Goal: Task Accomplishment & Management: Complete application form

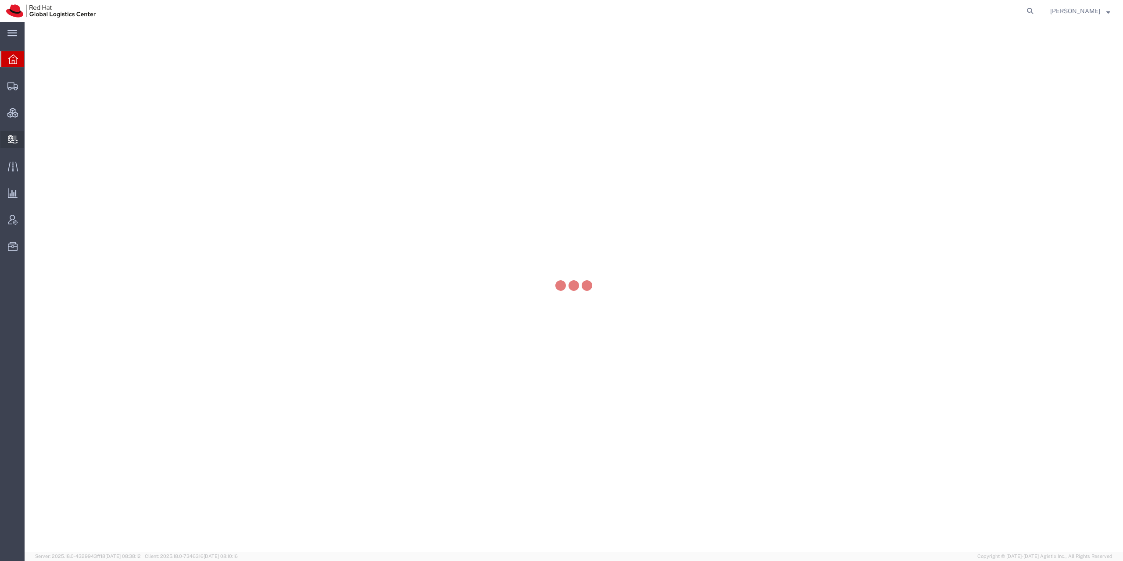
click at [11, 143] on icon at bounding box center [13, 139] width 10 height 9
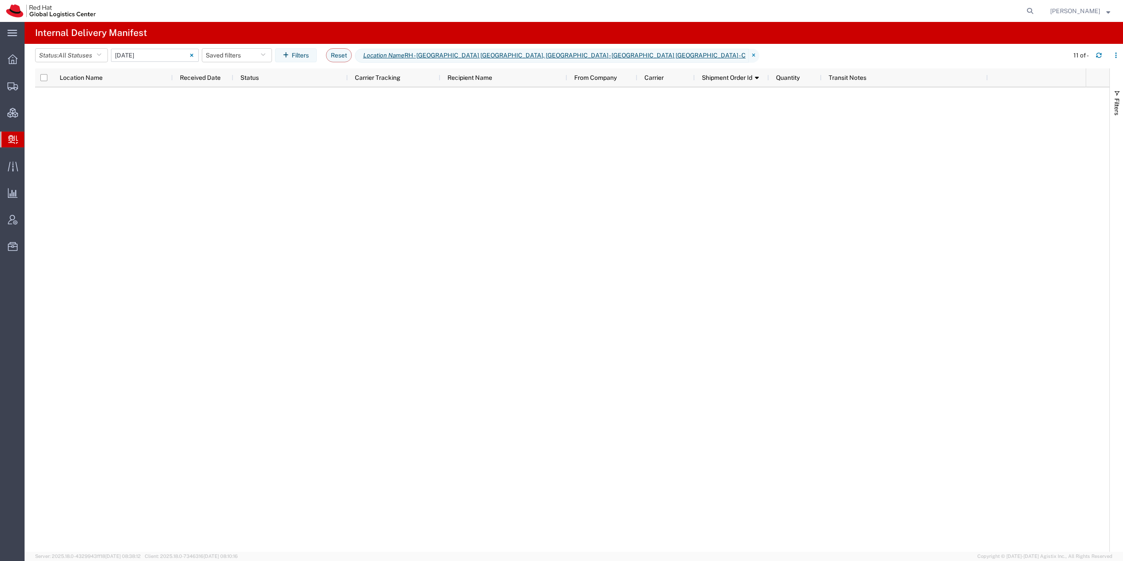
click at [136, 56] on input "09/01/2025 - 09/01/2025" at bounding box center [155, 55] width 88 height 13
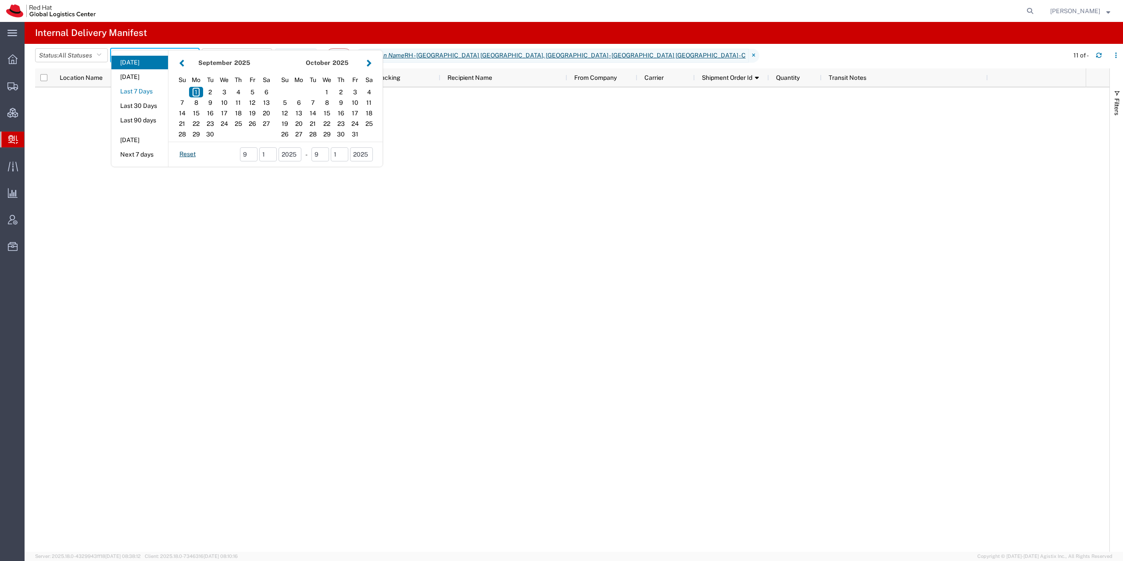
click at [153, 90] on button "Last 7 Days" at bounding box center [139, 92] width 57 height 14
type input "Last 7 Days"
type input "08/26/2025 - 09/01/2025"
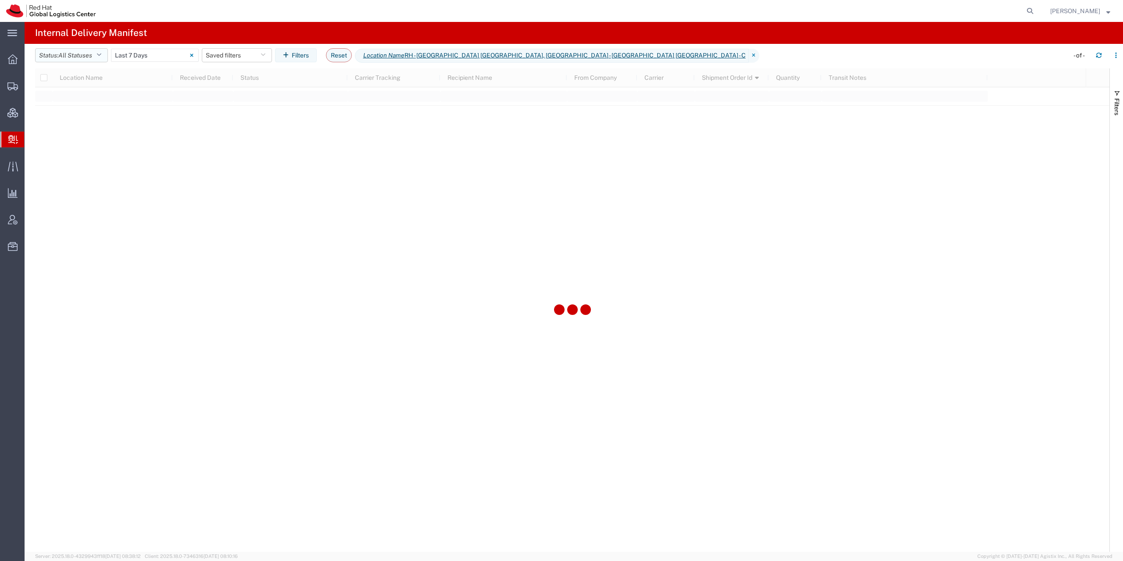
click at [75, 55] on span "All Statuses" at bounding box center [75, 55] width 34 height 7
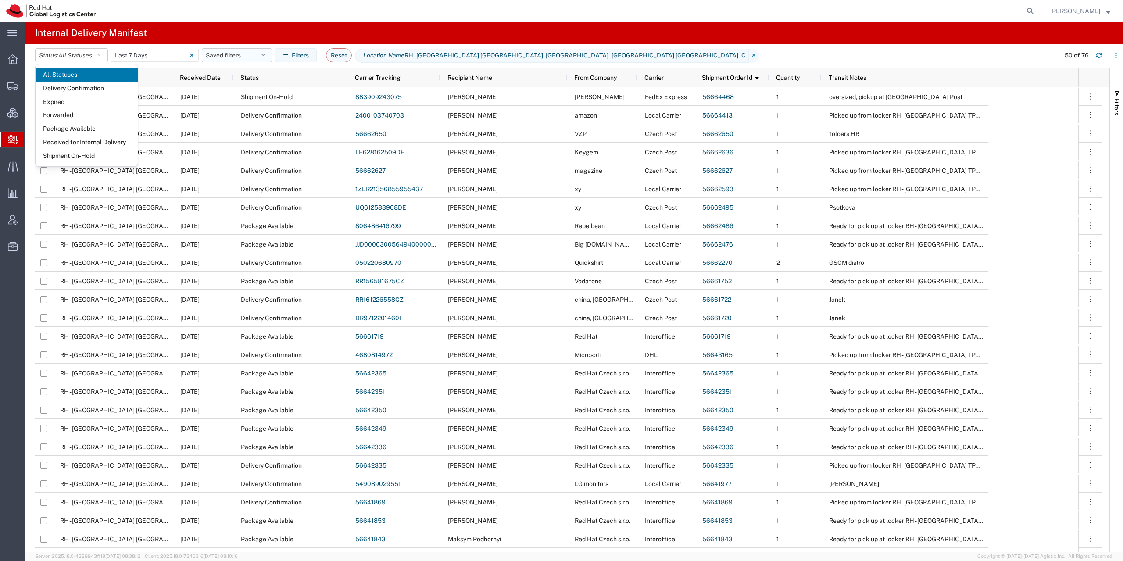
click at [263, 54] on button "Saved filters" at bounding box center [237, 55] width 70 height 14
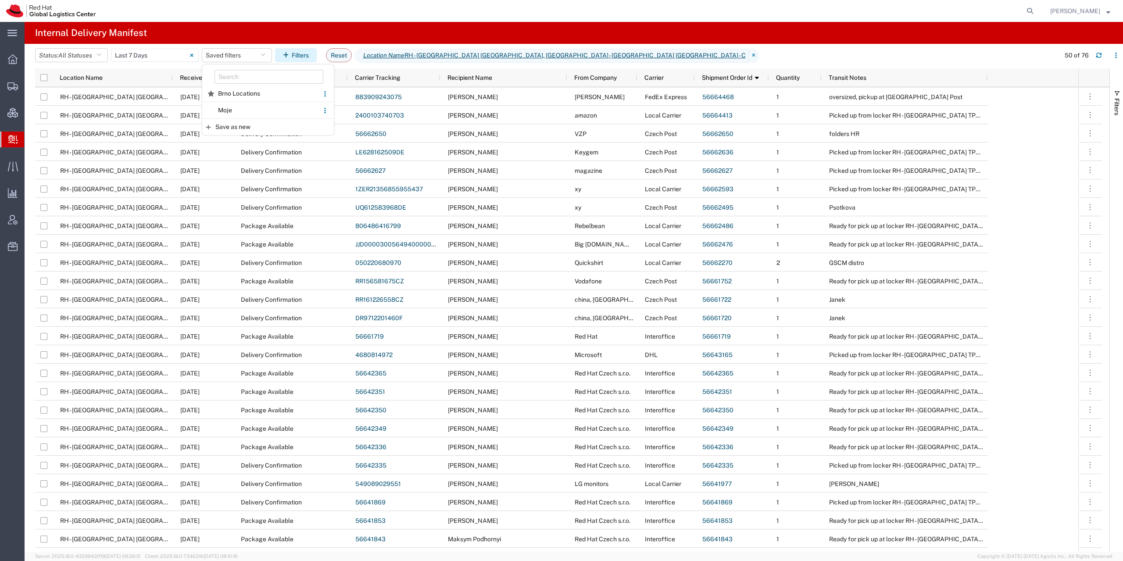
click at [309, 55] on button "Filters" at bounding box center [296, 55] width 42 height 14
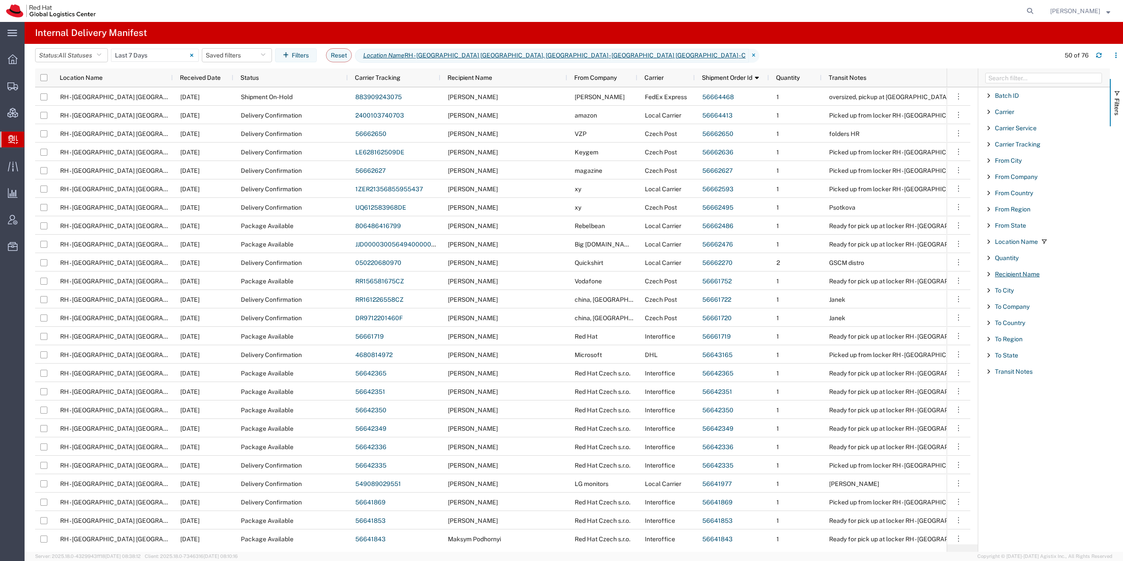
click at [1017, 274] on span "Recipient Name" at bounding box center [1017, 274] width 45 height 7
click at [1028, 311] on input "Filter List 18 Filters" at bounding box center [1046, 314] width 115 height 13
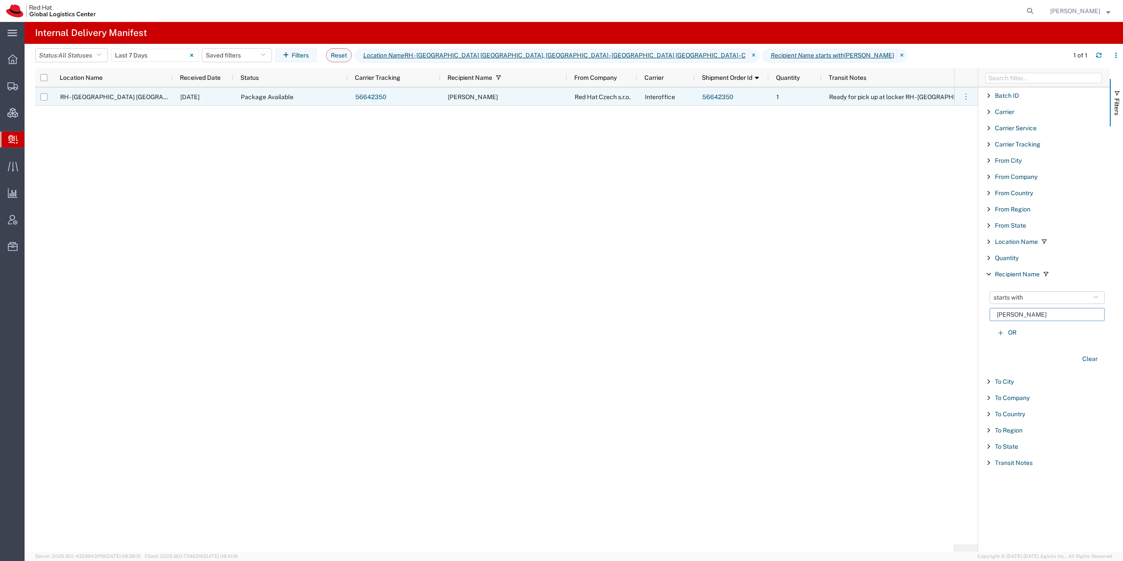
type input "vladimir"
click at [360, 99] on link "56642350" at bounding box center [370, 96] width 31 height 7
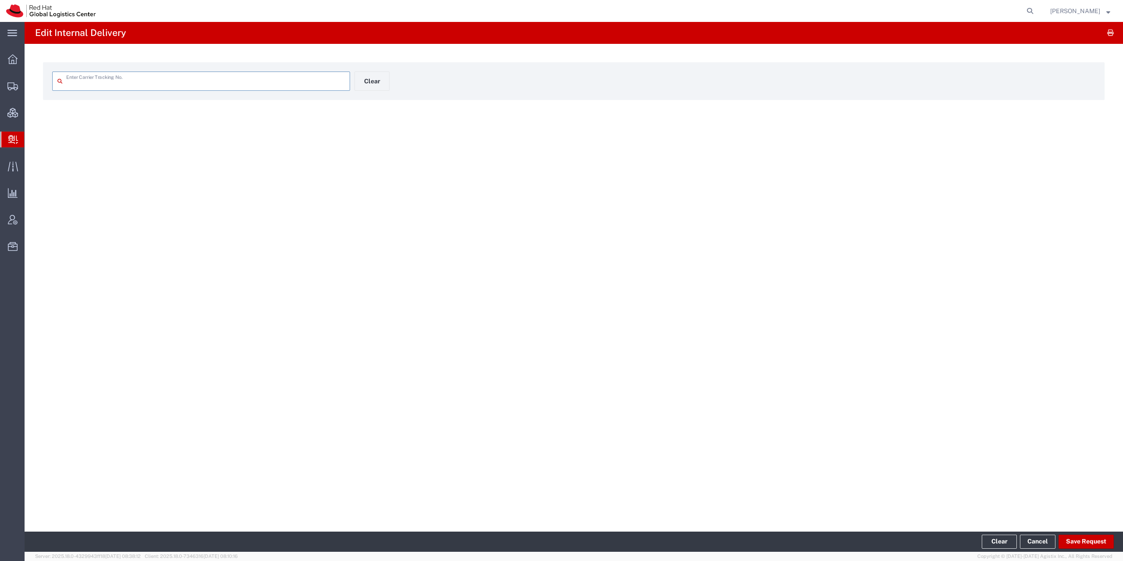
type input "56642350"
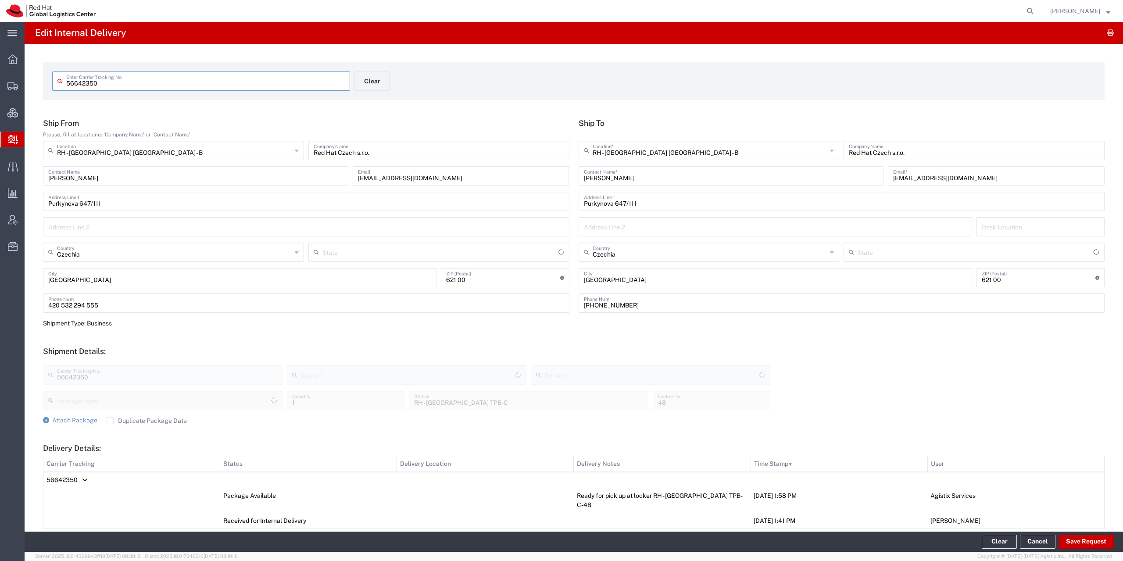
type input "Your Packaging"
type input "IO_Ground"
type input "Interoffice"
drag, startPoint x: 70, startPoint y: 79, endPoint x: 33, endPoint y: 81, distance: 36.5
click at [66, 81] on input "56642350" at bounding box center [205, 80] width 278 height 15
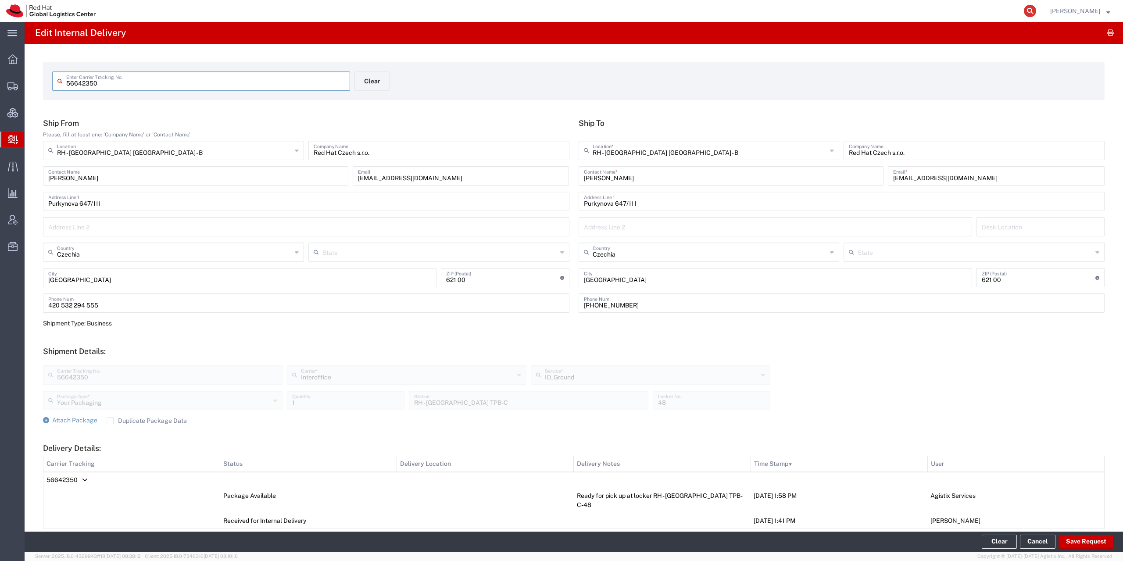
click at [1036, 7] on icon at bounding box center [1029, 11] width 12 height 12
paste input "56642350"
type input "56642350"
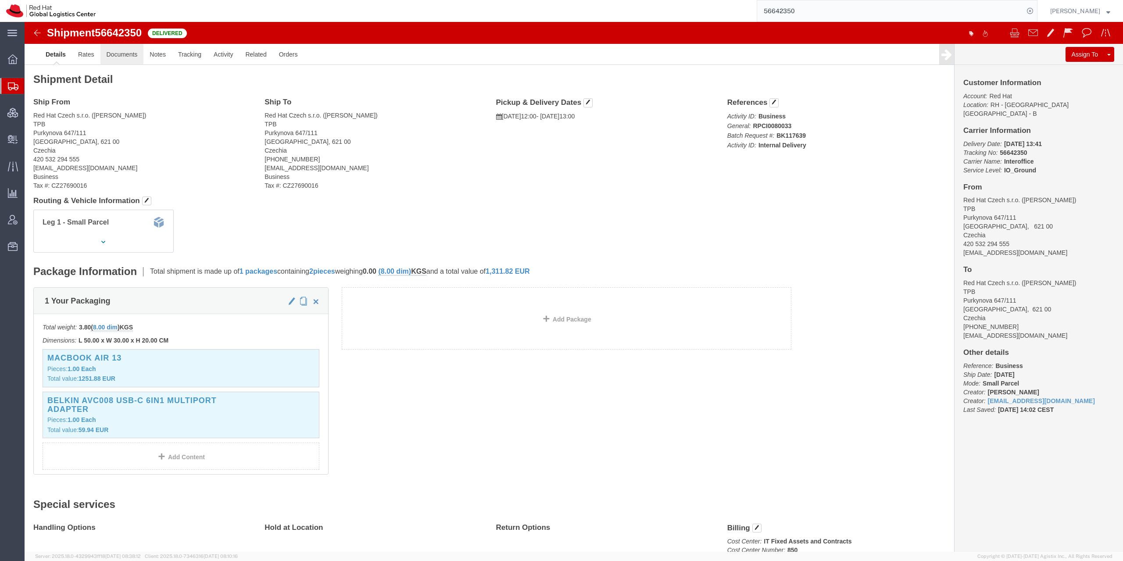
click link "Documents"
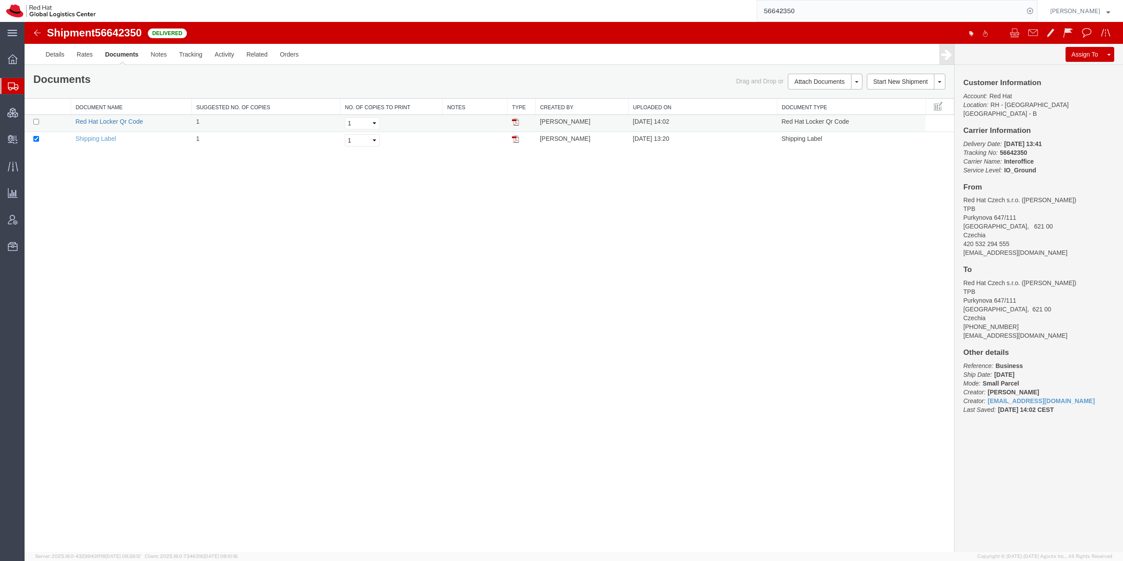
click at [92, 121] on link "Red Hat Locker Qr Code" at bounding box center [109, 121] width 68 height 7
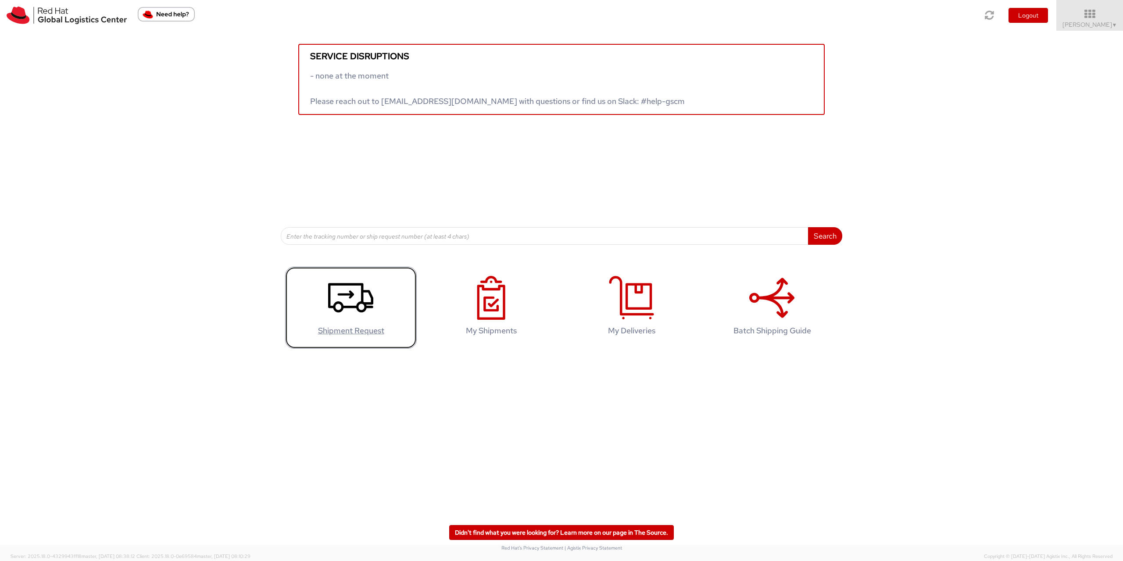
click at [336, 307] on icon at bounding box center [350, 298] width 45 height 44
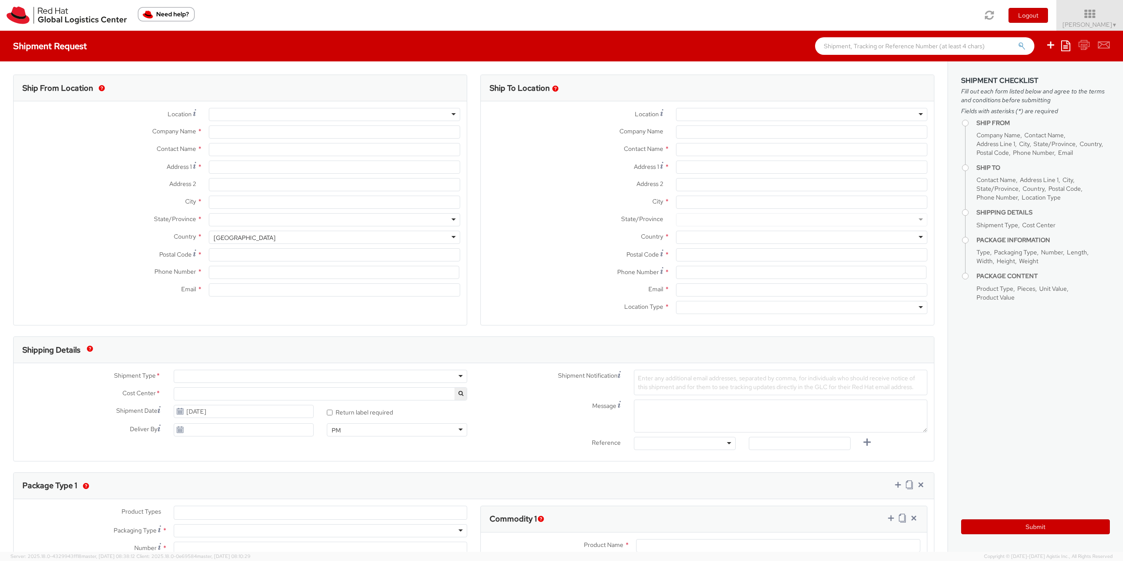
select select "901"
select select
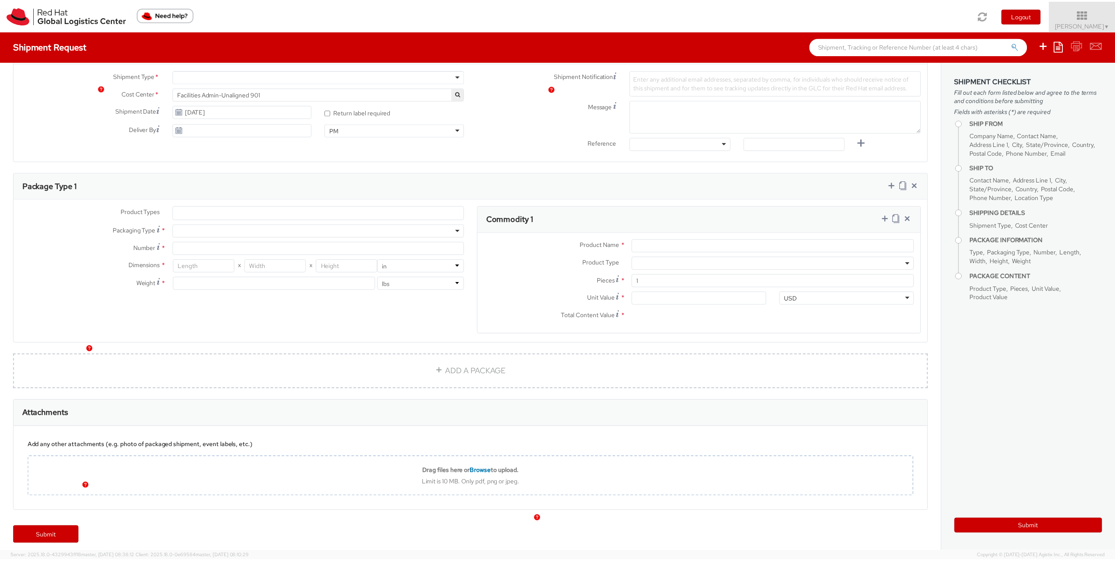
scroll to position [306, 0]
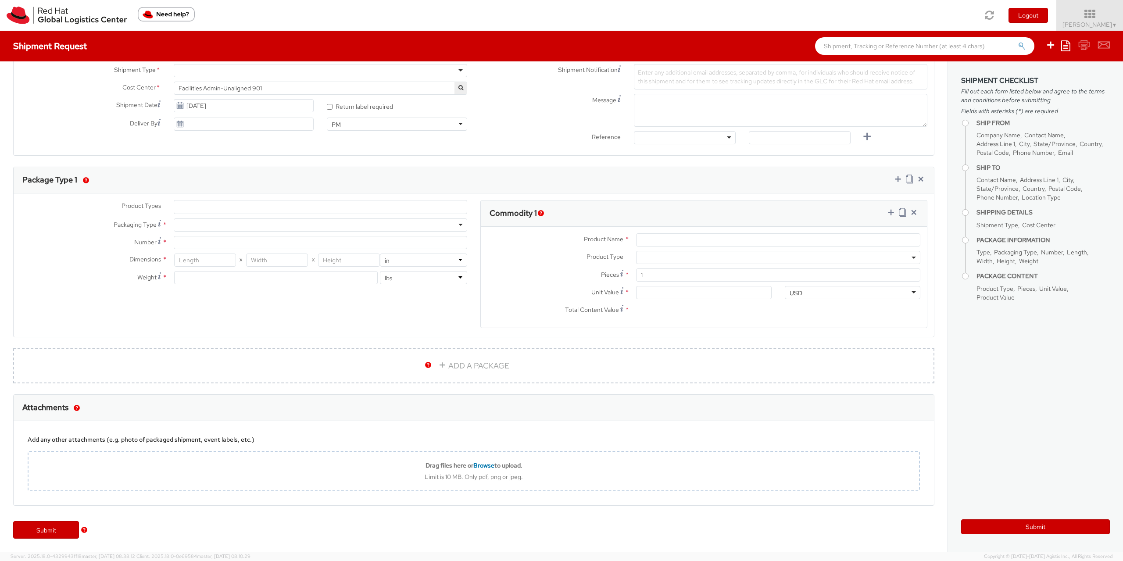
type input "Red Hat Czech s.r.o."
type input "[PERSON_NAME]"
type input "Purkynova 665/115"
type input "[GEOGRAPHIC_DATA]"
type input "621 00"
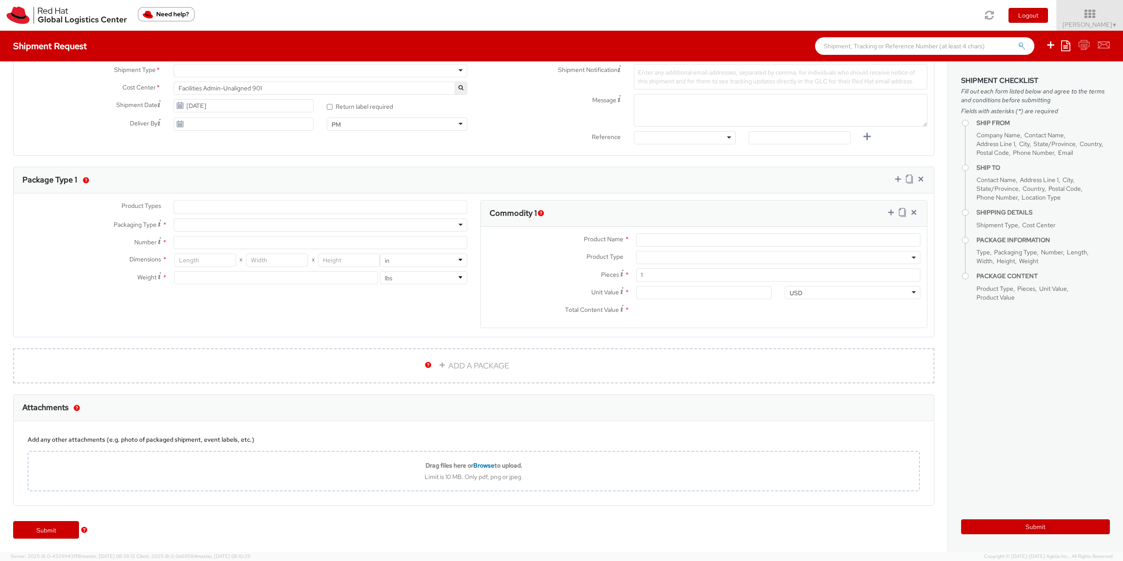
type input "420722077148"
type input "[EMAIL_ADDRESS][DOMAIN_NAME]"
select select "CM"
select select "KGS"
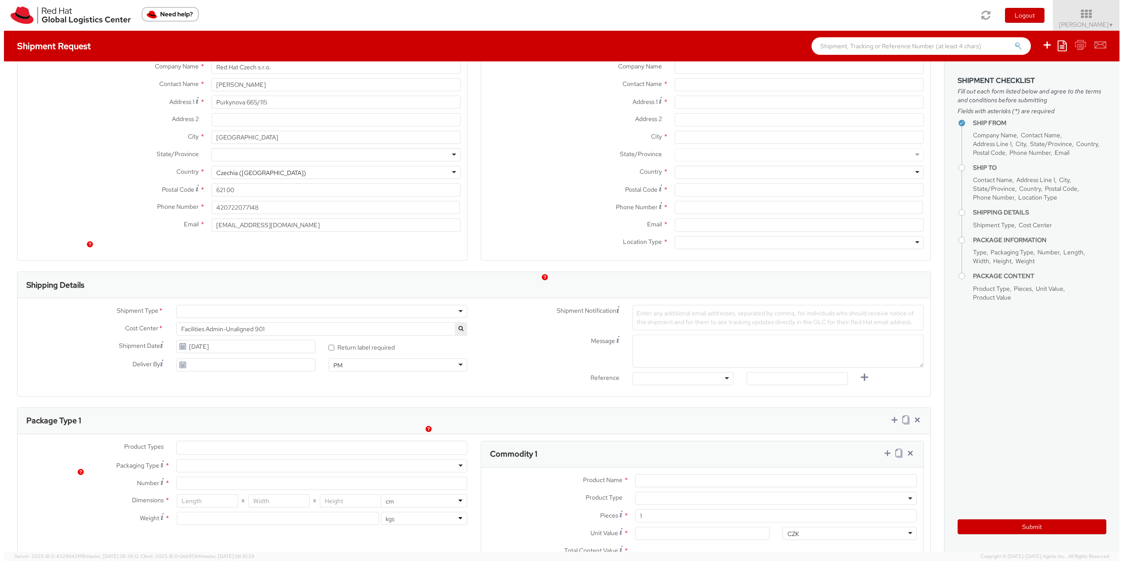
scroll to position [0, 0]
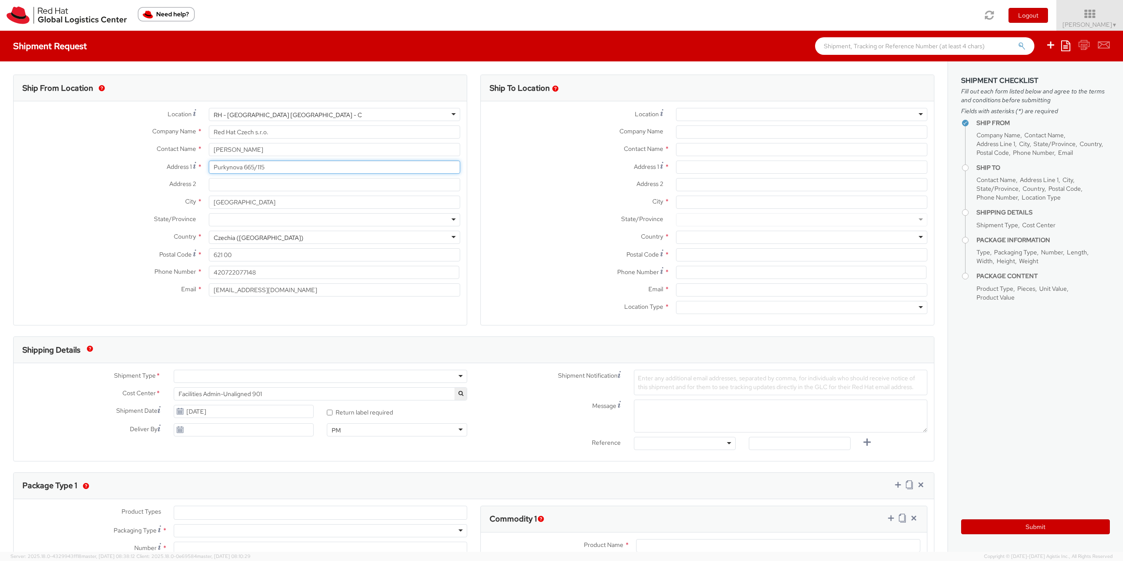
drag, startPoint x: 270, startPoint y: 163, endPoint x: 131, endPoint y: 172, distance: 139.8
click at [209, 172] on input "Purkynova 665/115" at bounding box center [334, 166] width 251 height 13
type input "L"
type input "Langrova"
click at [158, 276] on label "Phone Number *" at bounding box center [108, 271] width 189 height 11
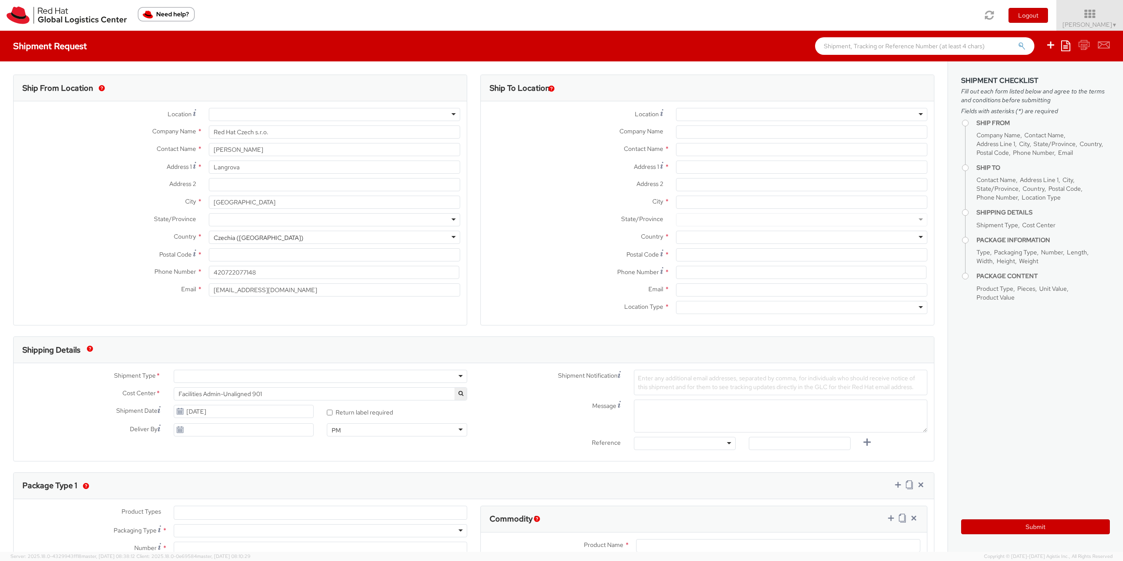
click at [713, 116] on div at bounding box center [801, 114] width 251 height 13
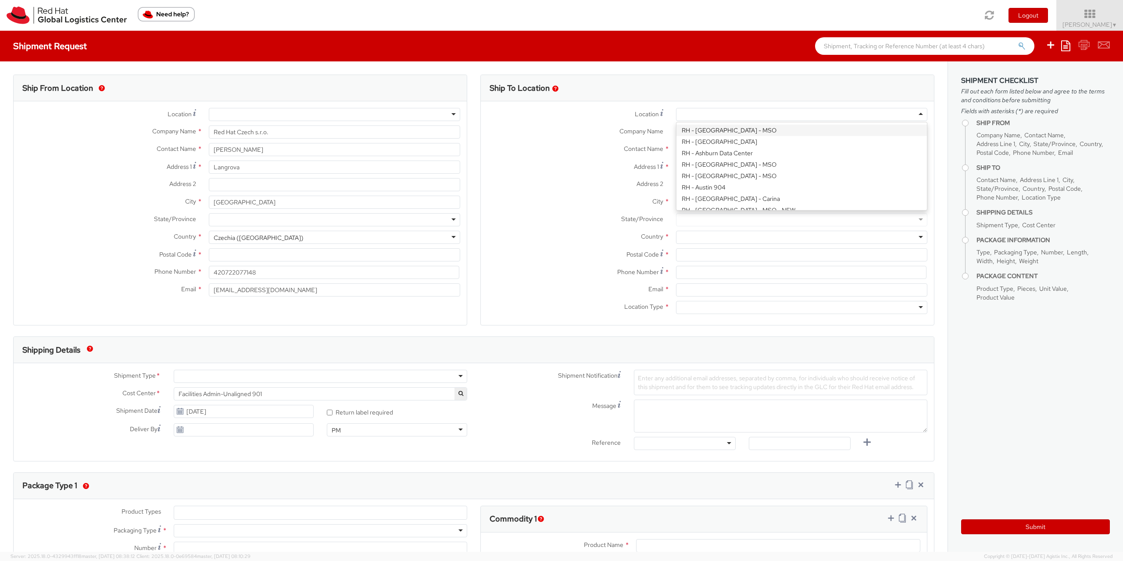
click at [707, 129] on div "Location * RH - Amsterdam - MSO RH - Amsterdam Data Center RH - Ashburn Data Ce…" at bounding box center [707, 213] width 453 height 210
type input "Red Hat B.V."
type input "Fred Roeskestraat 100"
type input "AMSTERDAM"
type input "1076 ED"
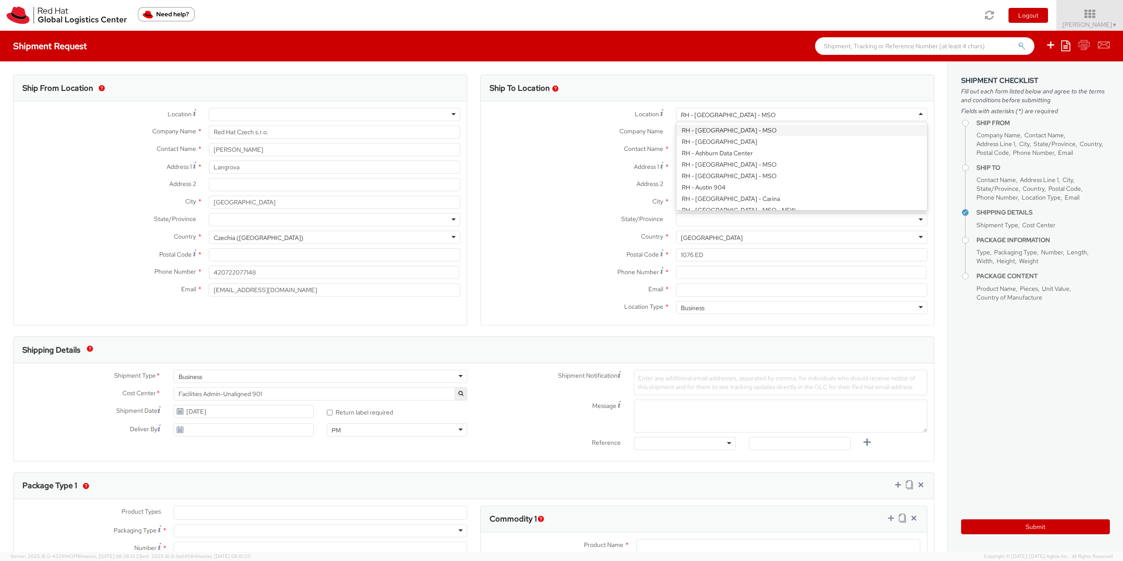
click at [730, 111] on div "RH - [GEOGRAPHIC_DATA] - MSO" at bounding box center [728, 115] width 95 height 9
click at [589, 192] on div "Address 2 *" at bounding box center [707, 187] width 453 height 18
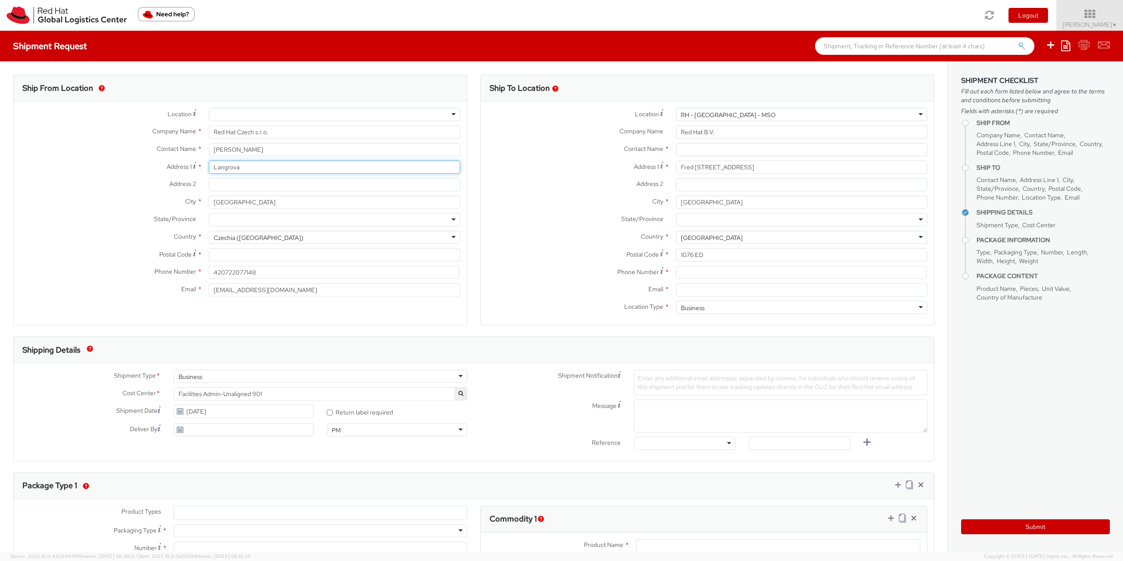
click at [262, 172] on input "Langrova" at bounding box center [334, 166] width 251 height 13
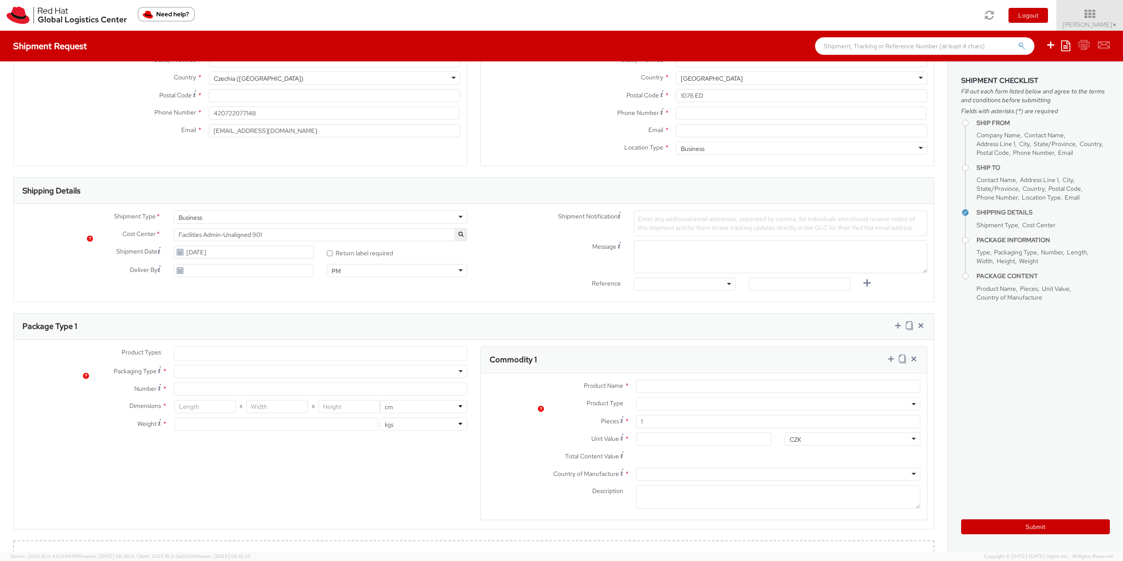
scroll to position [237, 0]
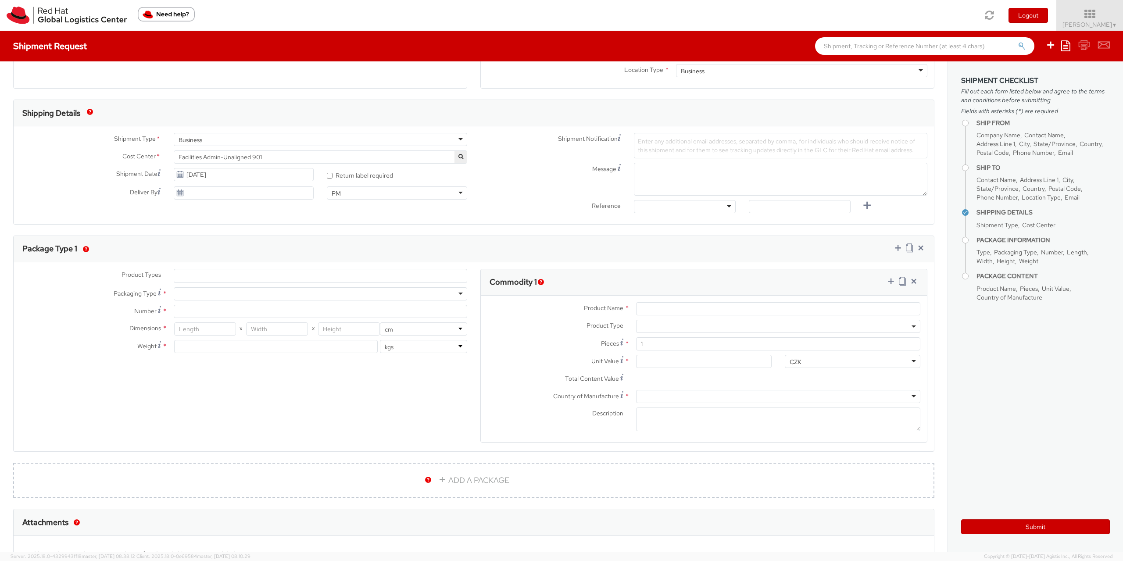
click at [204, 274] on ul at bounding box center [320, 275] width 292 height 13
click at [221, 272] on ul at bounding box center [320, 275] width 292 height 13
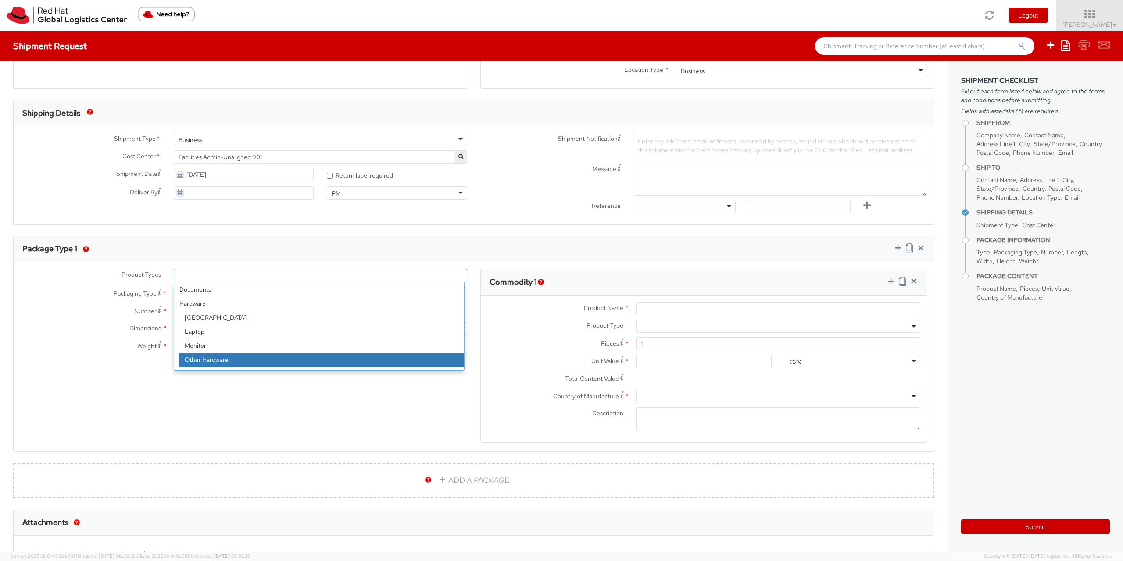
scroll to position [39, 0]
select select "OTHER"
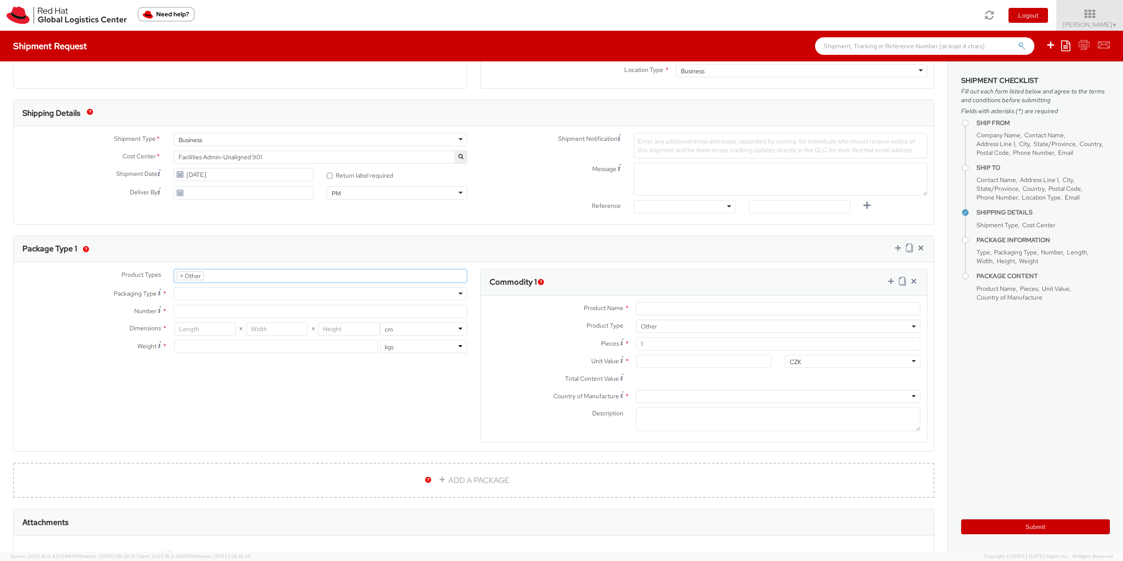
select select "OTHER"
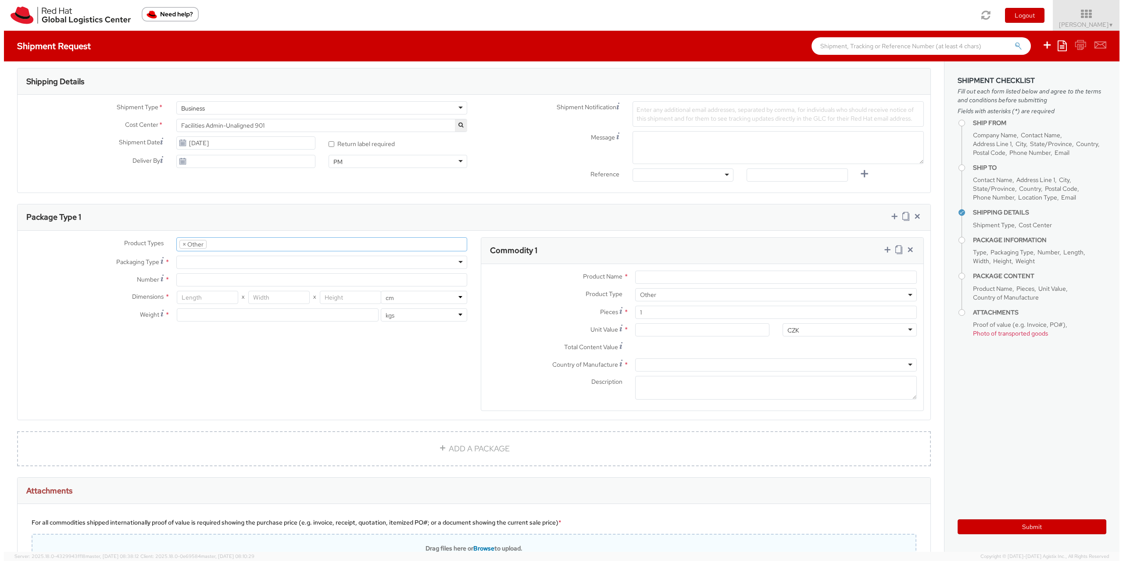
scroll to position [0, 0]
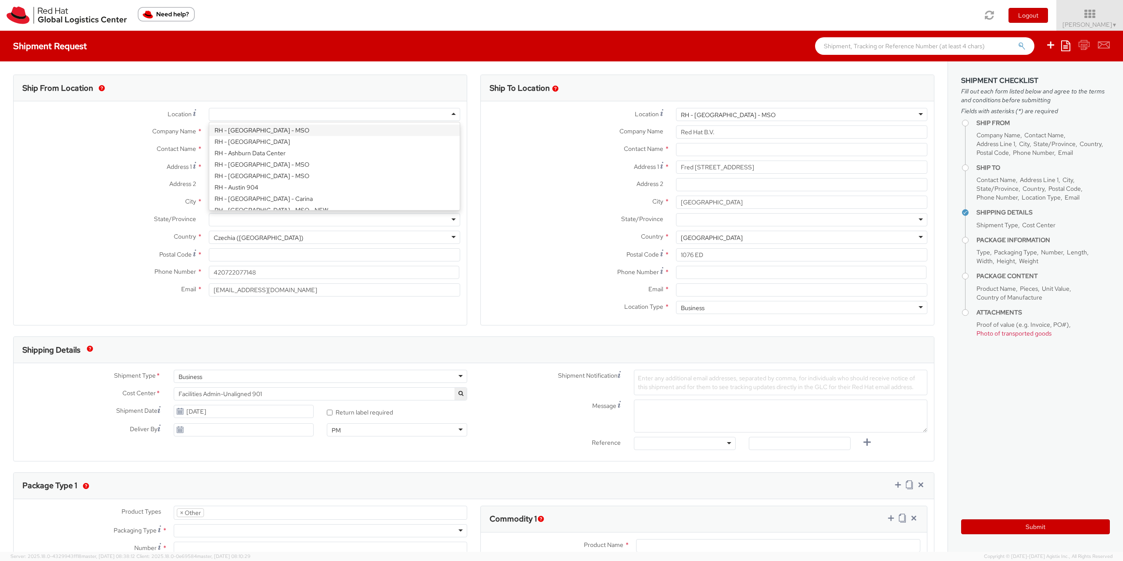
click at [243, 110] on div at bounding box center [334, 114] width 251 height 13
click at [244, 162] on div "Location * RH - Amsterdam - MSO RH - Amsterdam Data Center RH - Ashburn Data Ce…" at bounding box center [240, 204] width 453 height 193
type input "Red Hat Germany"
type input "Leipziger Platz 16"
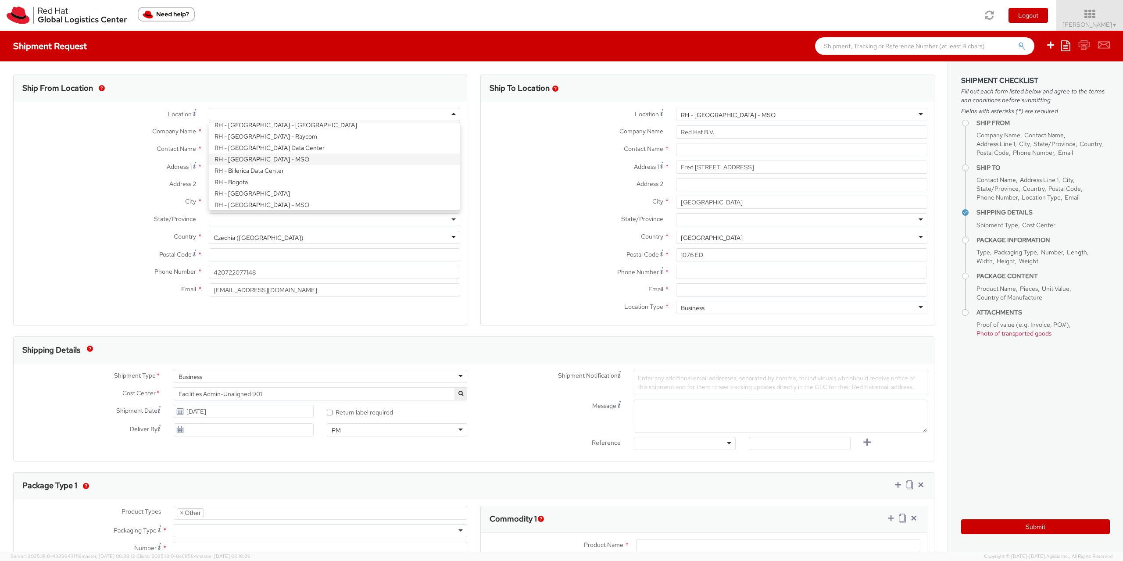
type input "c/o DESIGN OFFICES"
type input "BERLIN"
type input "10117"
type input "49030 70014985"
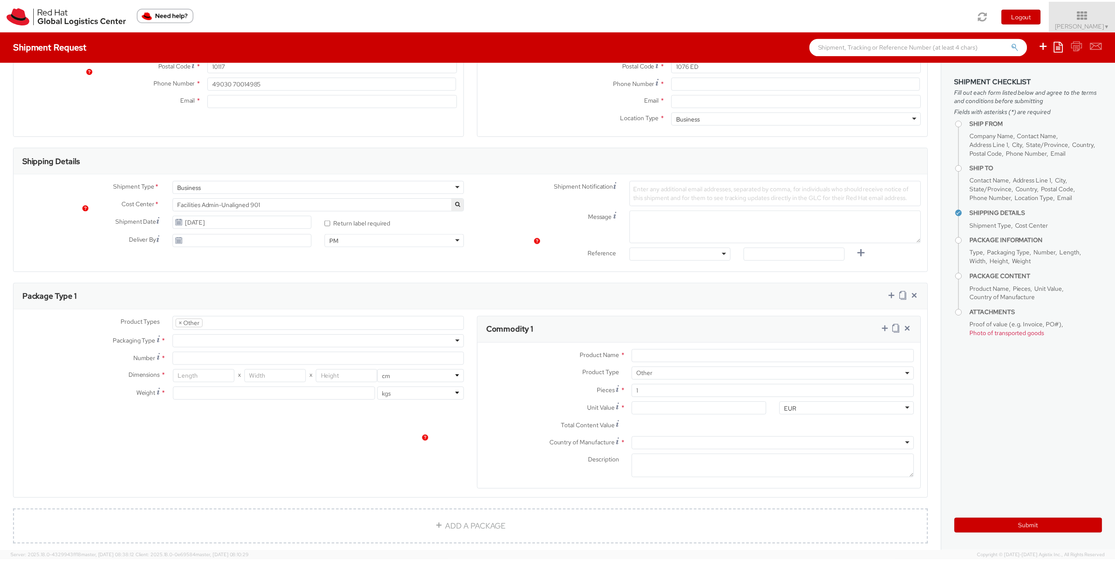
scroll to position [521, 0]
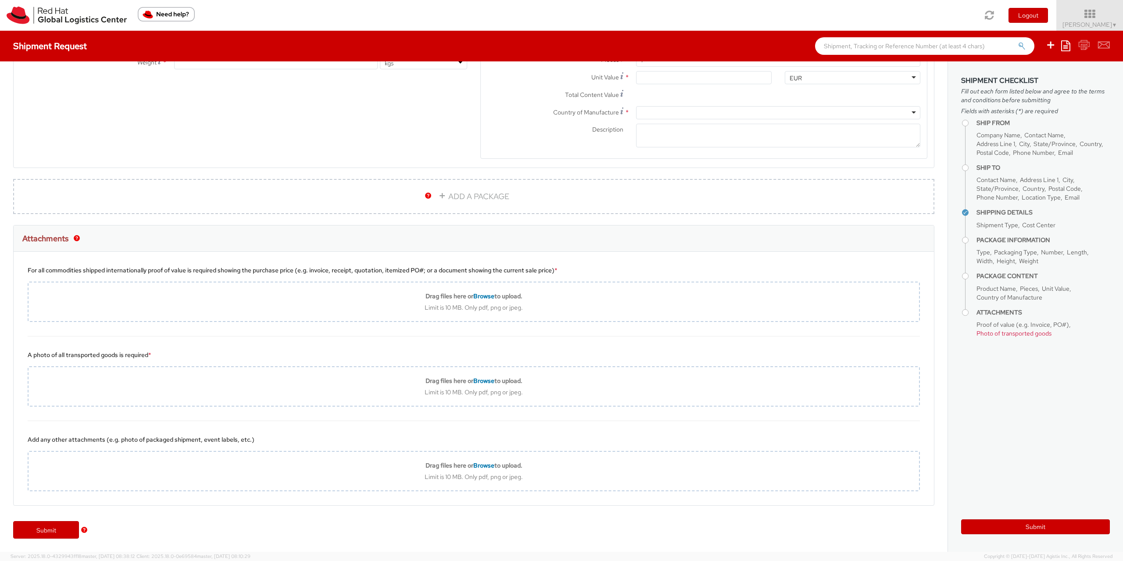
drag, startPoint x: 971, startPoint y: 333, endPoint x: 1107, endPoint y: 339, distance: 136.1
click at [1107, 339] on ul "Ship From Company Name Contact Name Address Line 1 City State/Province Country …" at bounding box center [1035, 227] width 149 height 225
click at [1080, 335] on ul "Proof of value (e.g. Invoice, PO#) Photo of transported goods" at bounding box center [1042, 329] width 133 height 18
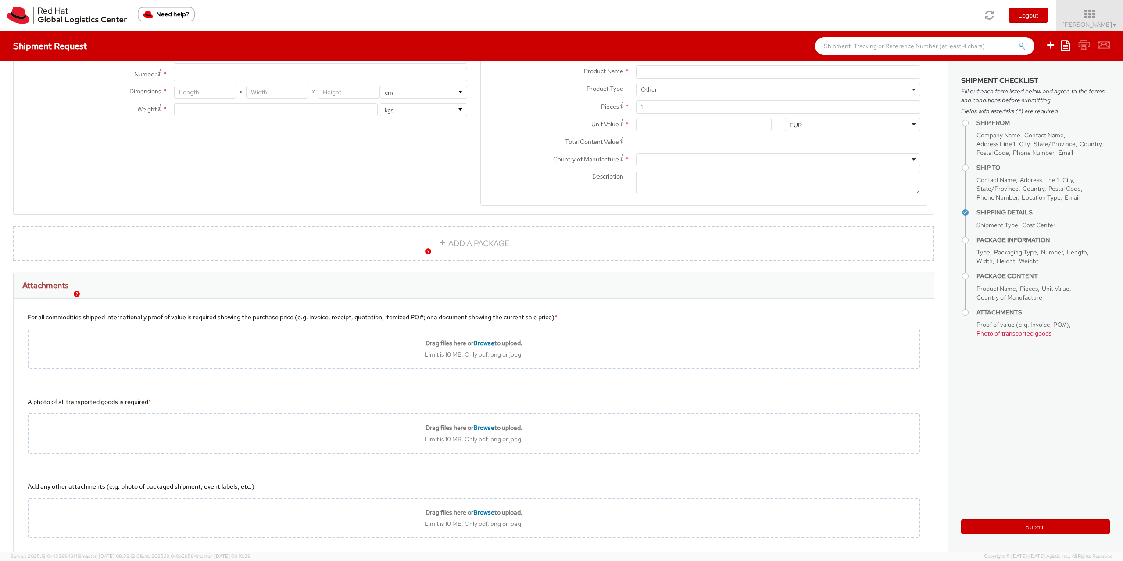
scroll to position [426, 0]
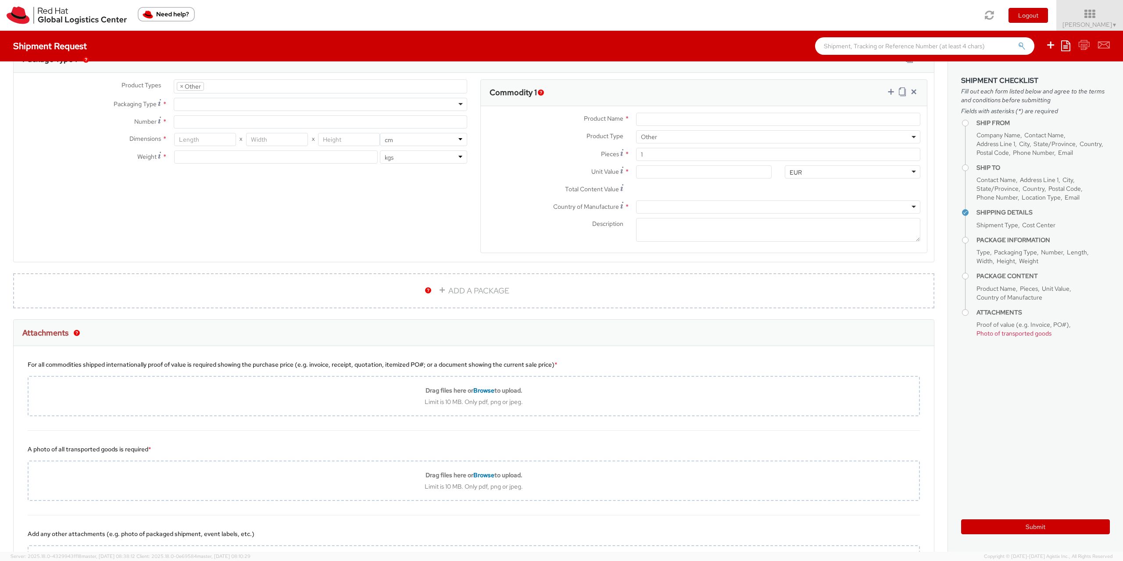
click at [26, 388] on div "For all commodities shipped internationally proof of value is required showing …" at bounding box center [474, 388] width 920 height 85
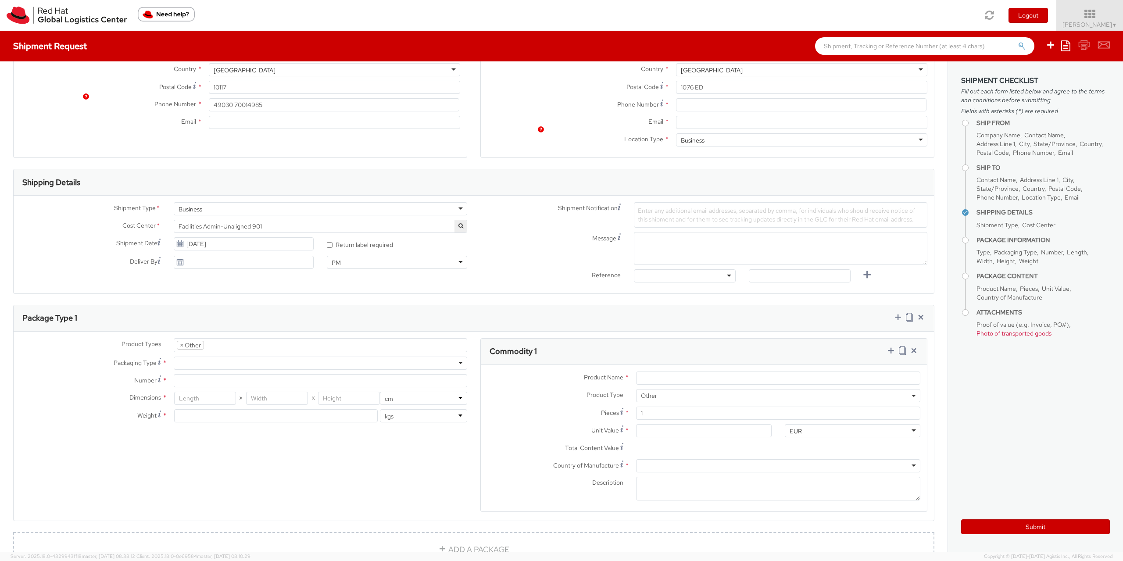
scroll to position [521, 0]
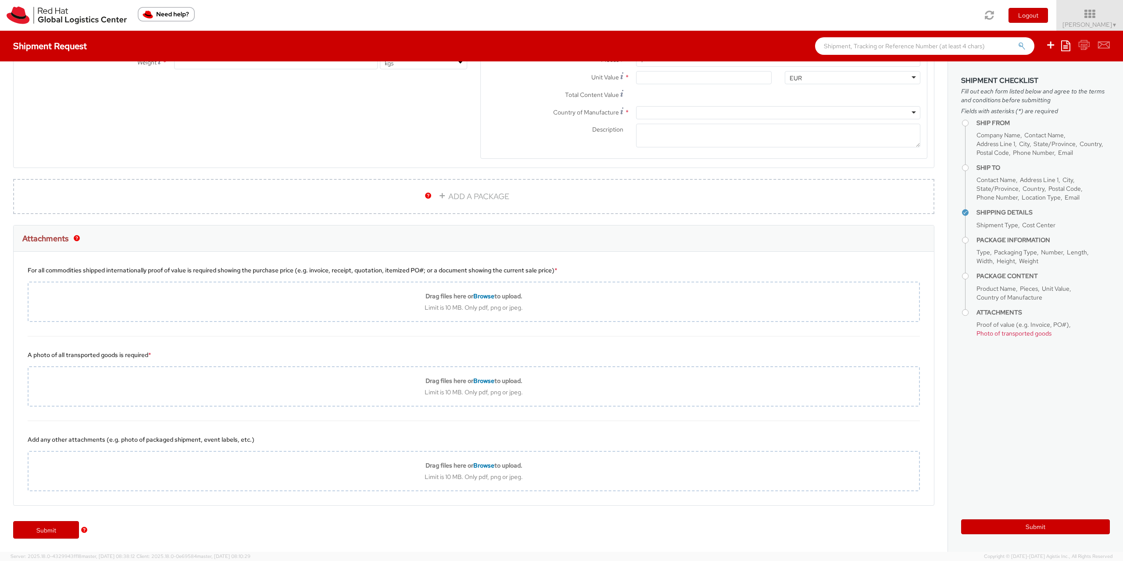
click at [77, 239] on img "button" at bounding box center [77, 238] width 6 height 6
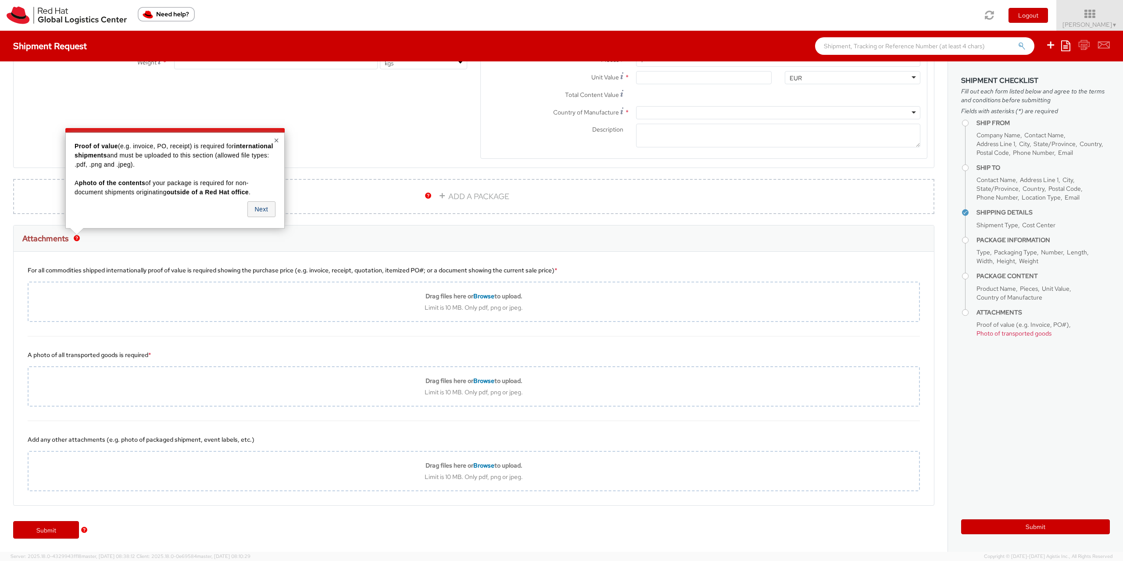
click at [259, 213] on button "Next" at bounding box center [261, 209] width 28 height 16
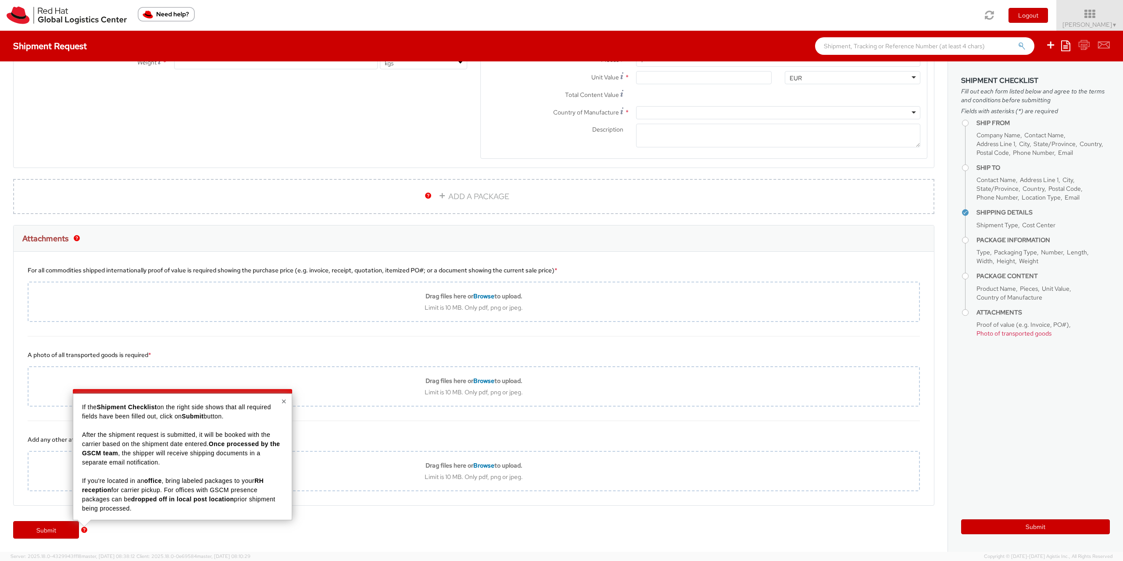
click at [283, 401] on button "×" at bounding box center [283, 401] width 5 height 9
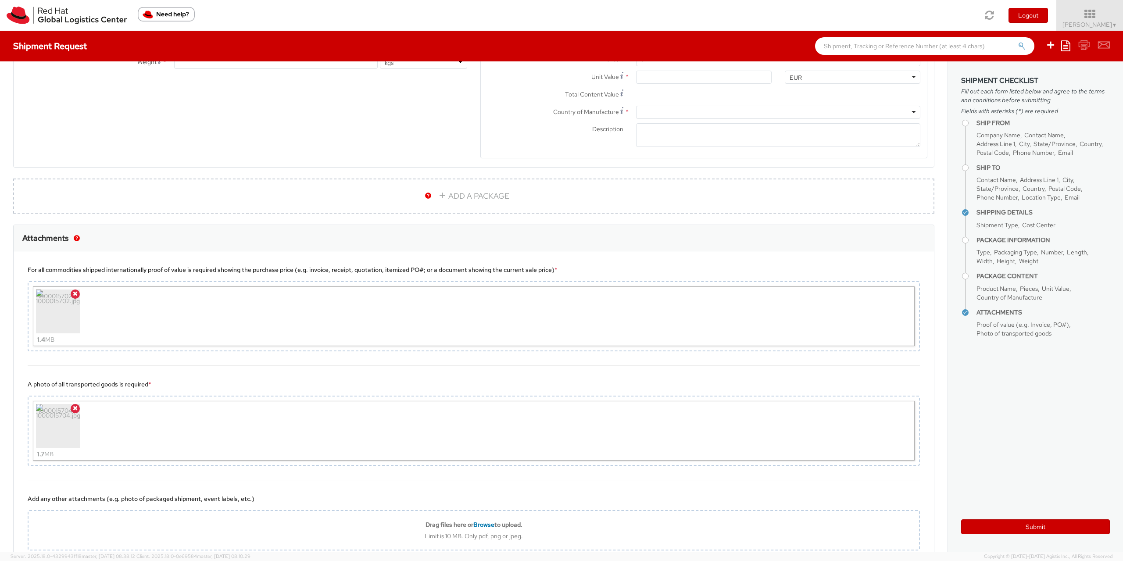
click at [1023, 415] on aside "Shipment Checklist Fill out each form listed below and agree to the terms and c…" at bounding box center [1034, 306] width 175 height 490
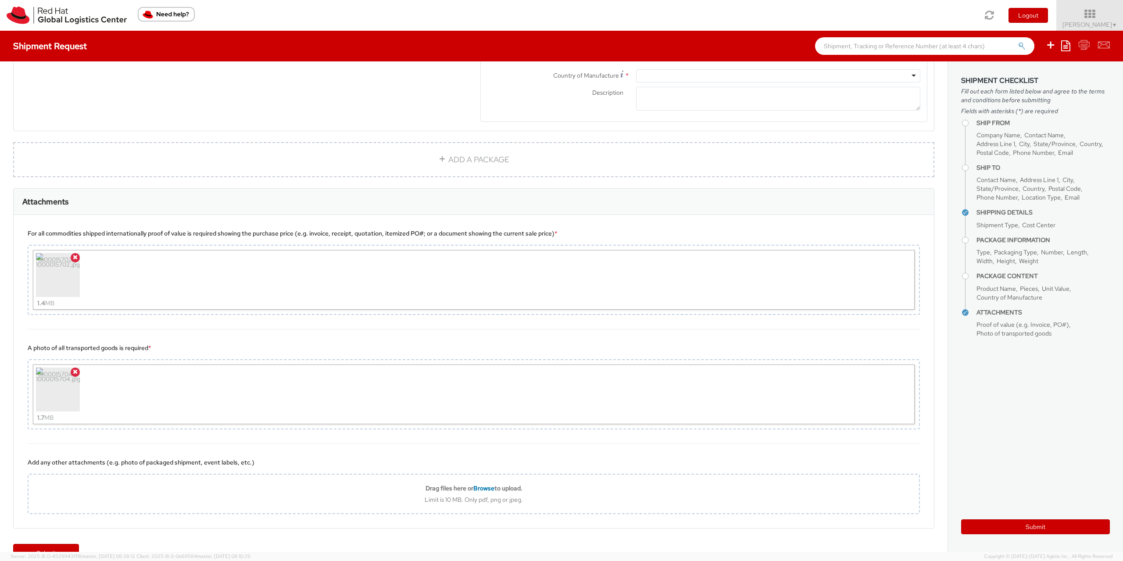
scroll to position [581, 0]
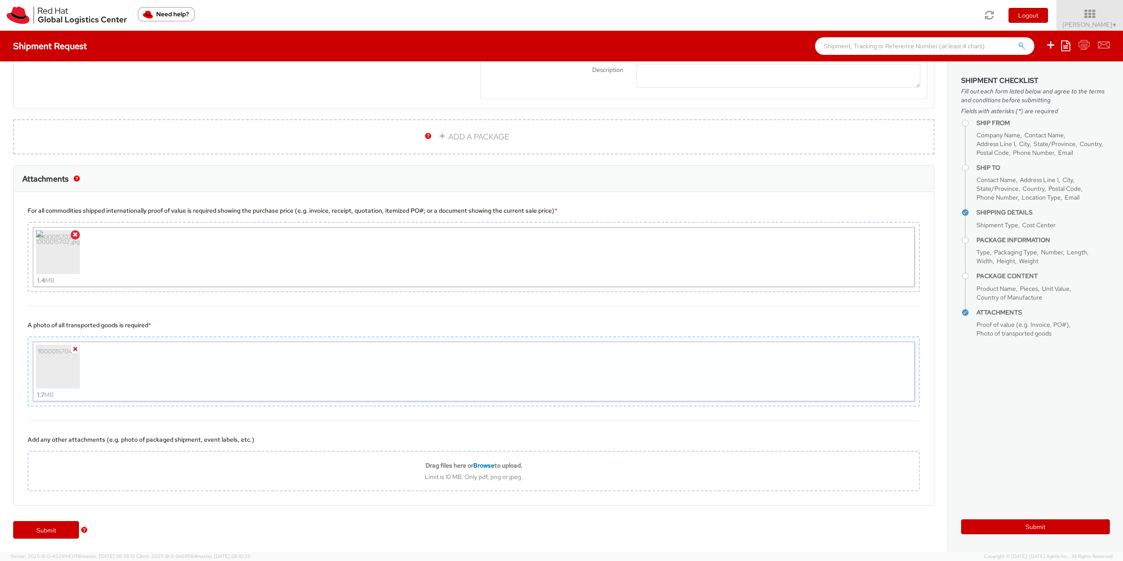
click at [75, 349] on icon at bounding box center [75, 349] width 5 height 6
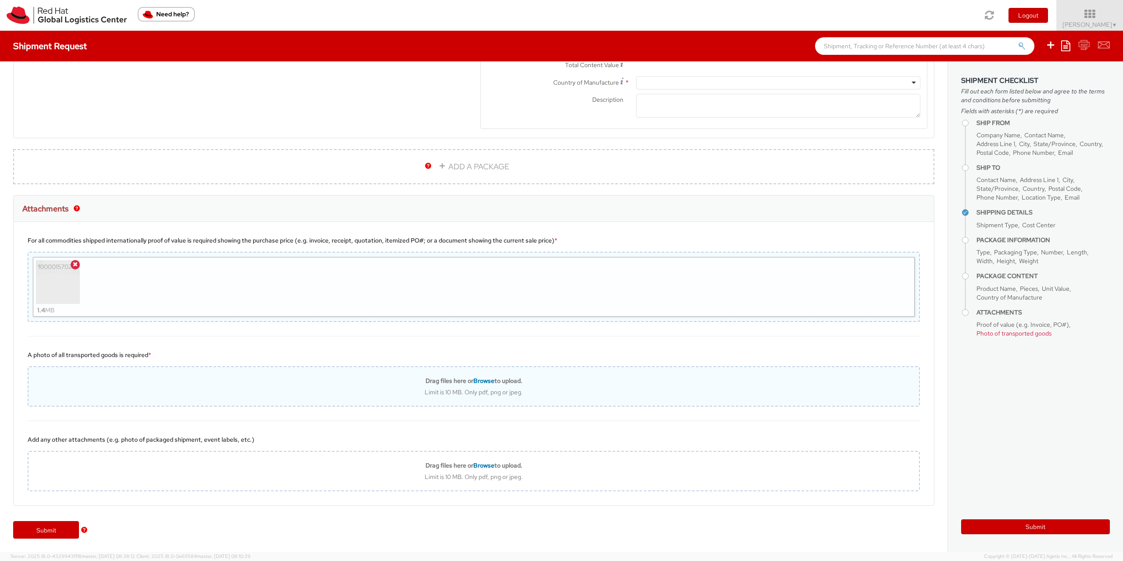
scroll to position [551, 0]
click at [78, 268] on span at bounding box center [75, 264] width 9 height 9
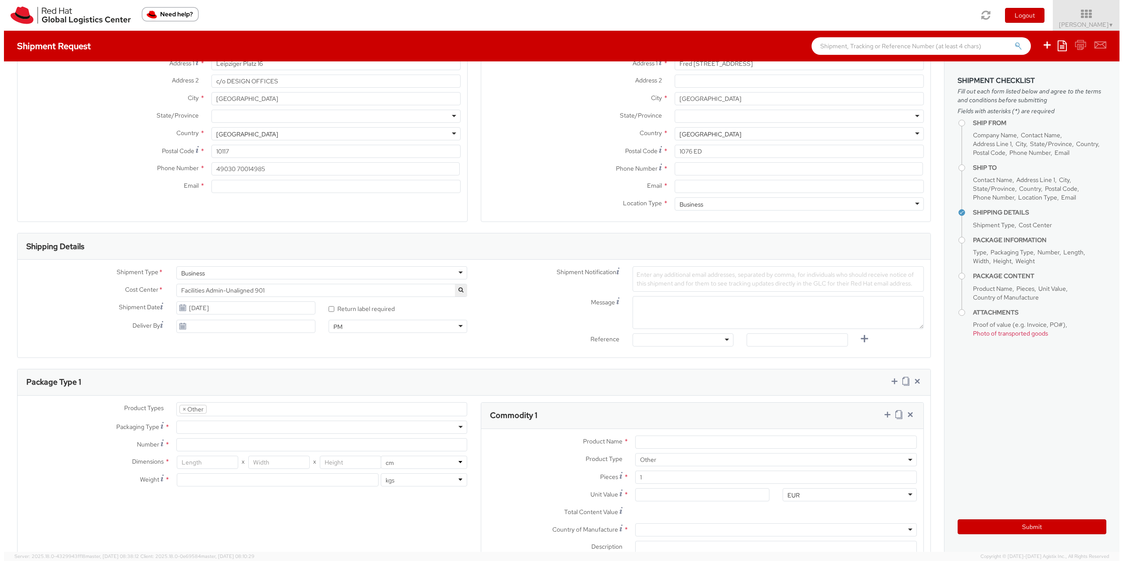
scroll to position [0, 0]
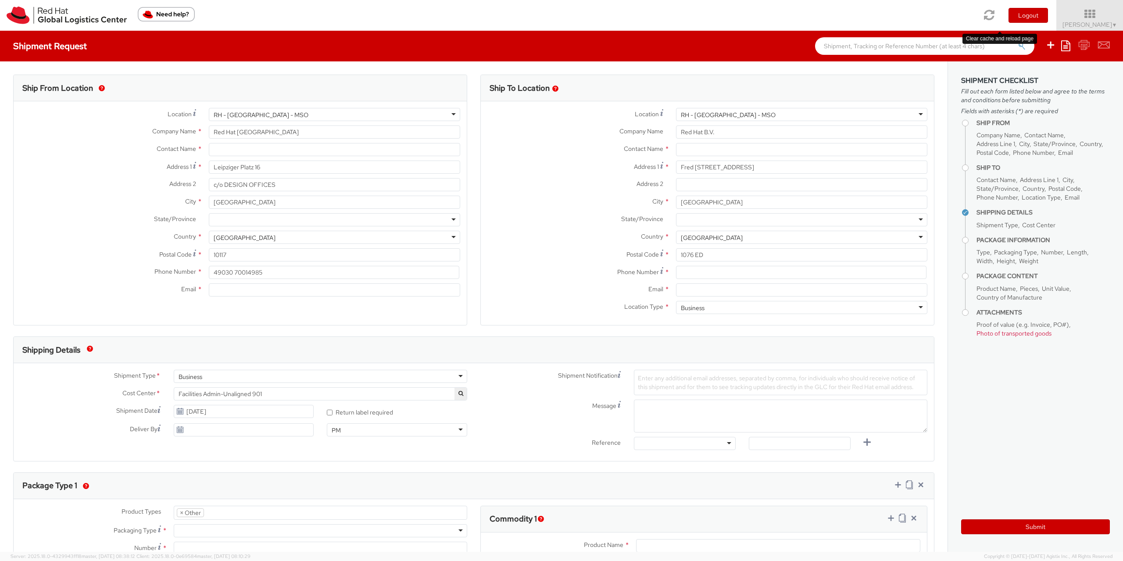
click at [995, 16] on icon at bounding box center [989, 15] width 11 height 12
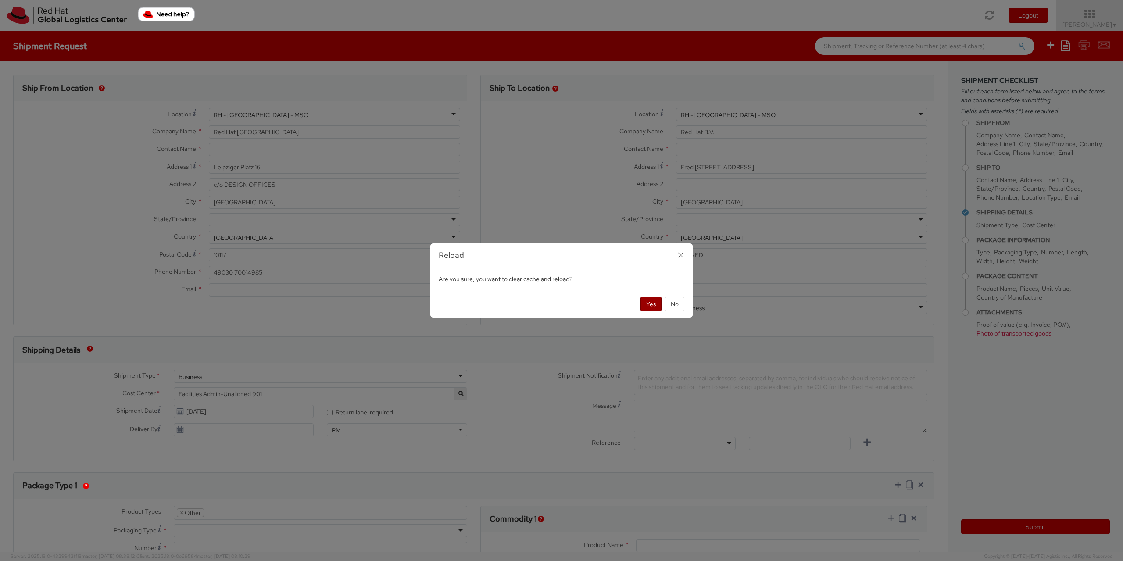
click at [649, 305] on button "Yes" at bounding box center [650, 303] width 21 height 15
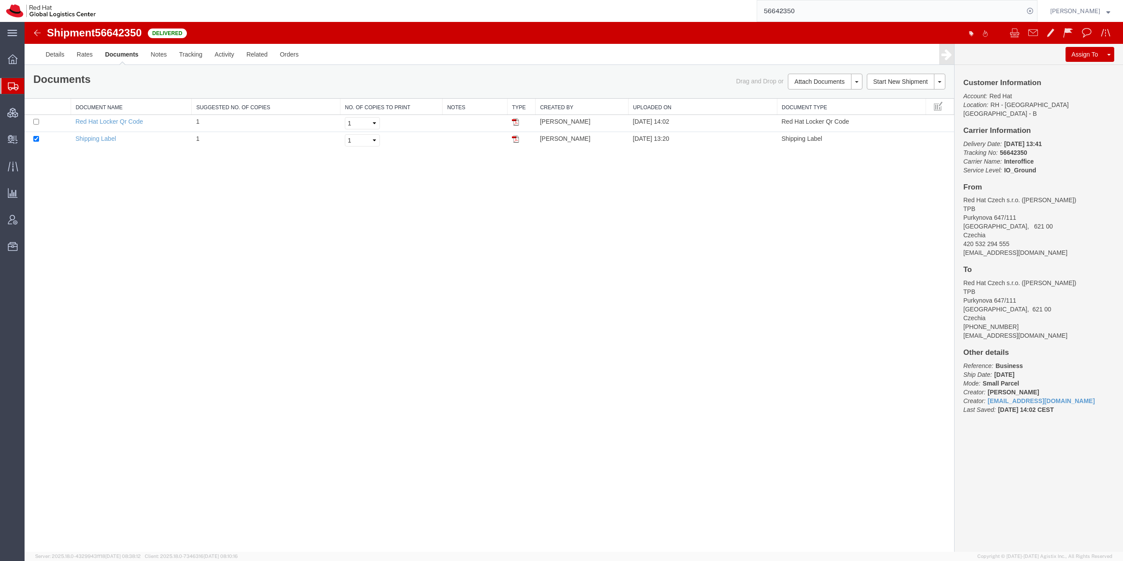
click at [9, 88] on icon at bounding box center [13, 86] width 11 height 8
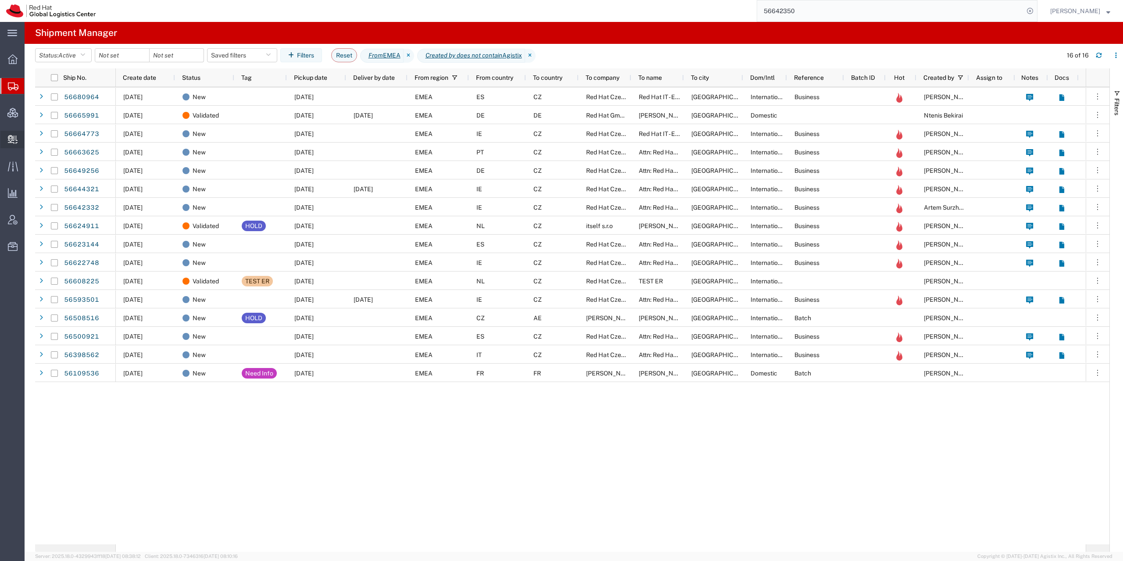
click at [9, 141] on icon at bounding box center [13, 139] width 10 height 9
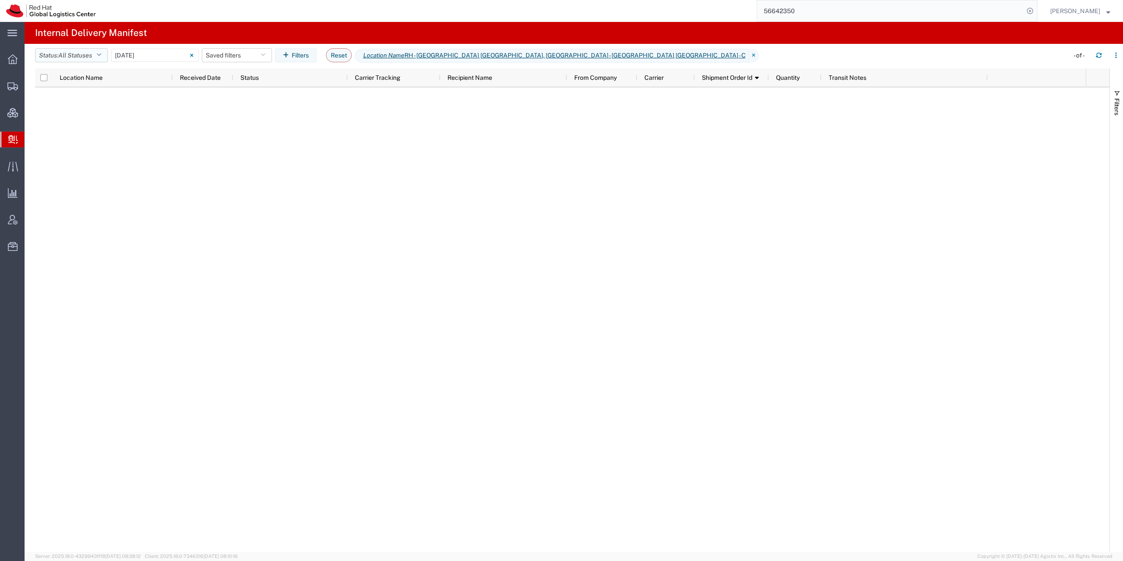
click at [60, 52] on button "Status: All Statuses" at bounding box center [71, 55] width 73 height 14
click at [87, 157] on span "Shipment On-Hold" at bounding box center [87, 156] width 102 height 14
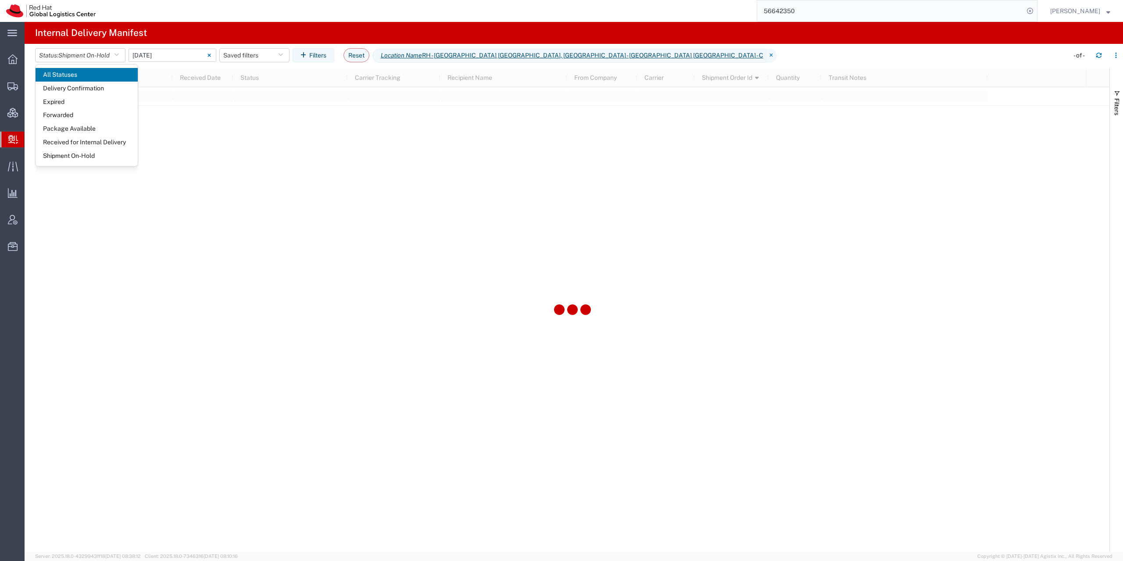
click at [168, 56] on input "09/01/2025 - 09/01/2025" at bounding box center [172, 55] width 88 height 13
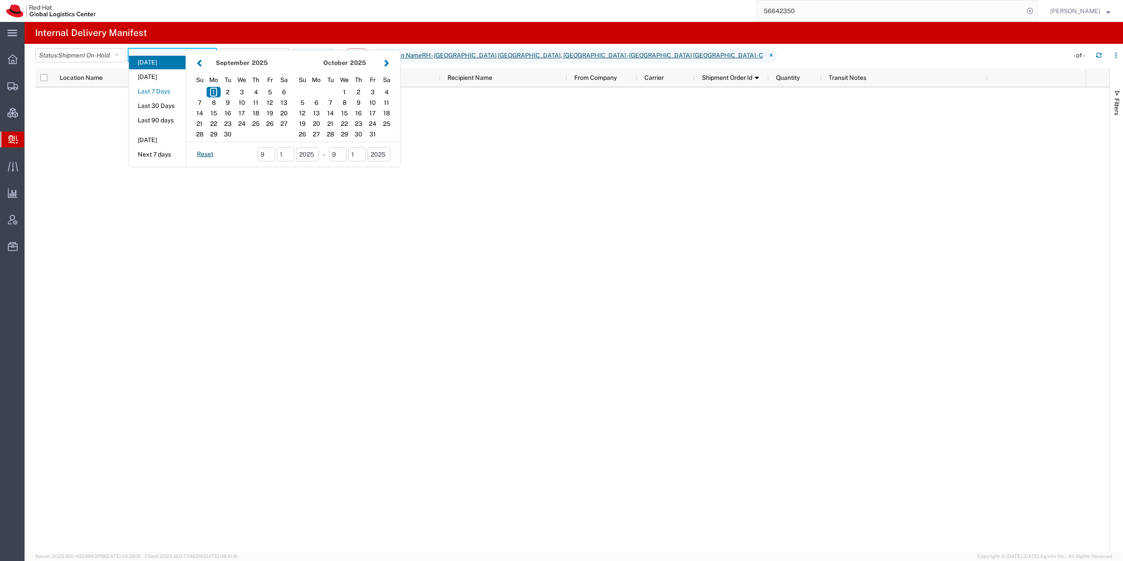
click at [169, 90] on button "Last 7 Days" at bounding box center [157, 92] width 57 height 14
type input "Last 7 Days"
type input "08/26/2025 - 09/01/2025"
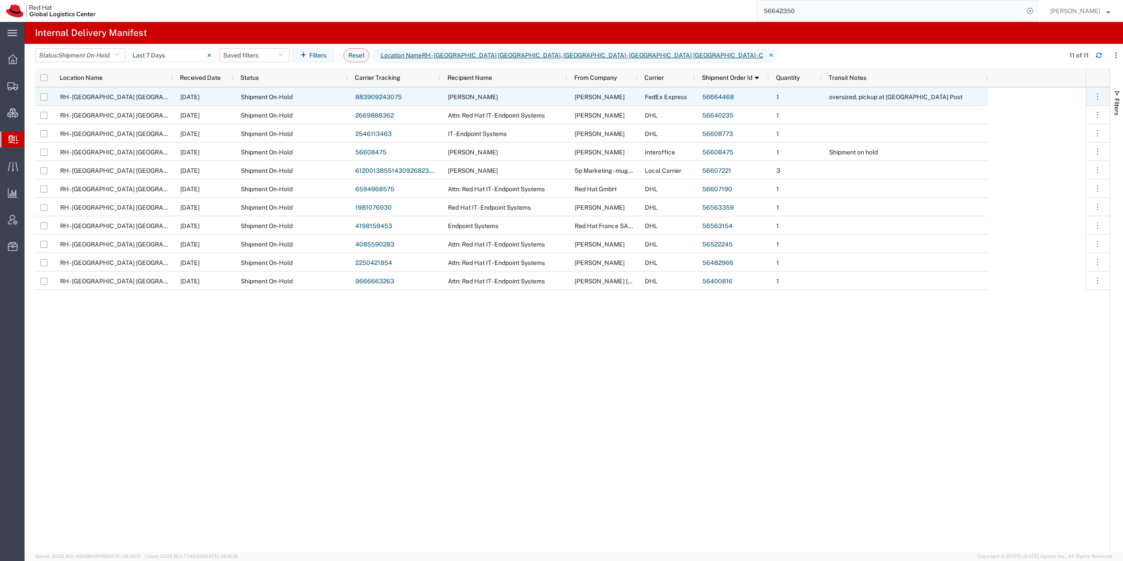
click at [378, 97] on link "883909243075" at bounding box center [378, 96] width 46 height 7
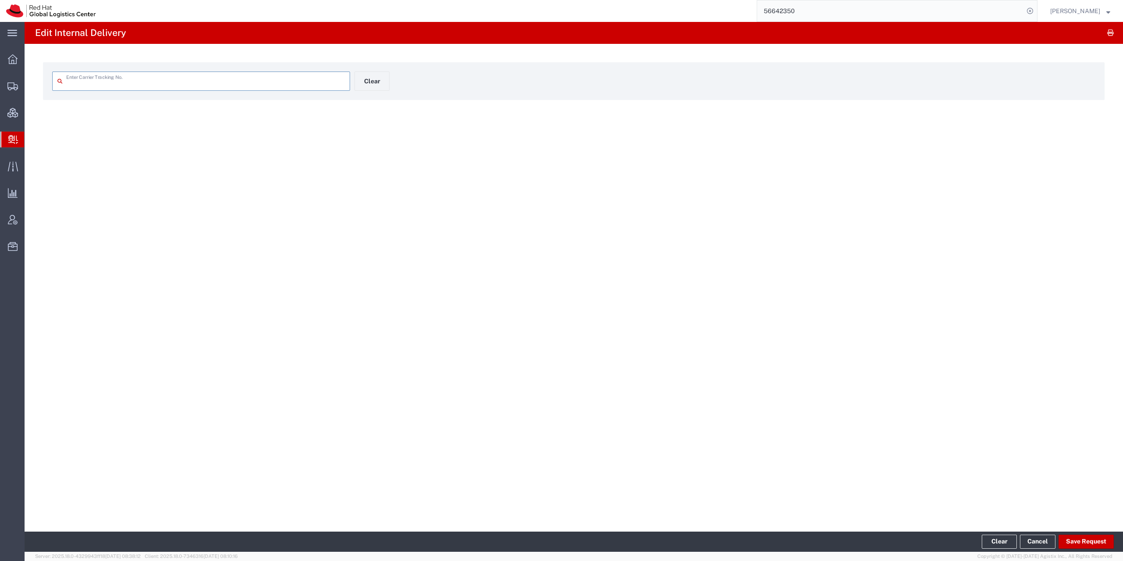
type input "883909243075"
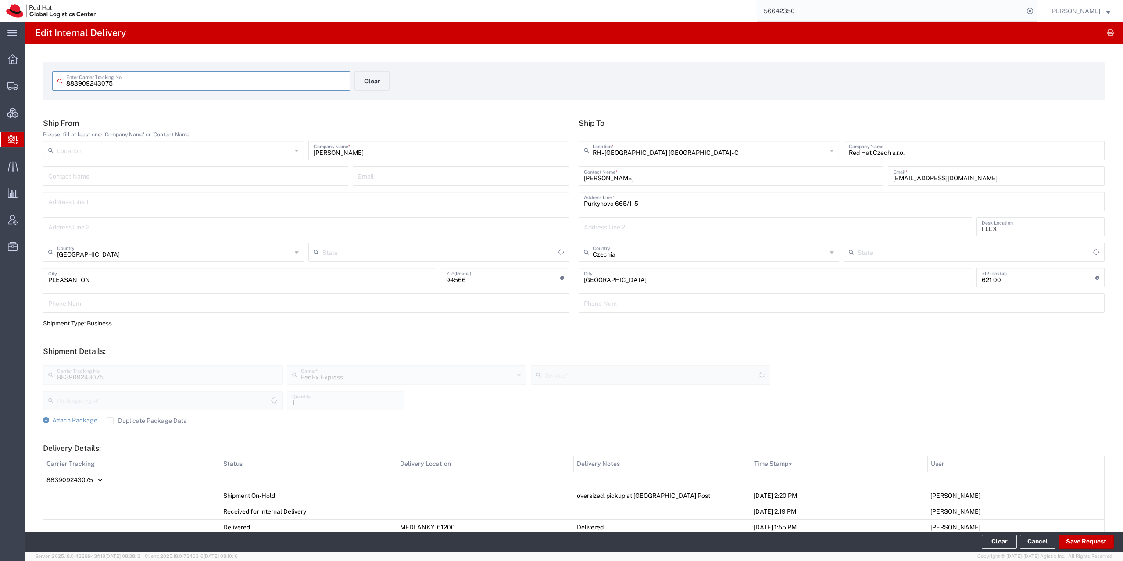
type input "[US_STATE]"
type input "International Priority EOD"
type input "Your Packaging"
click at [57, 486] on td "883909243075" at bounding box center [573, 480] width 1061 height 16
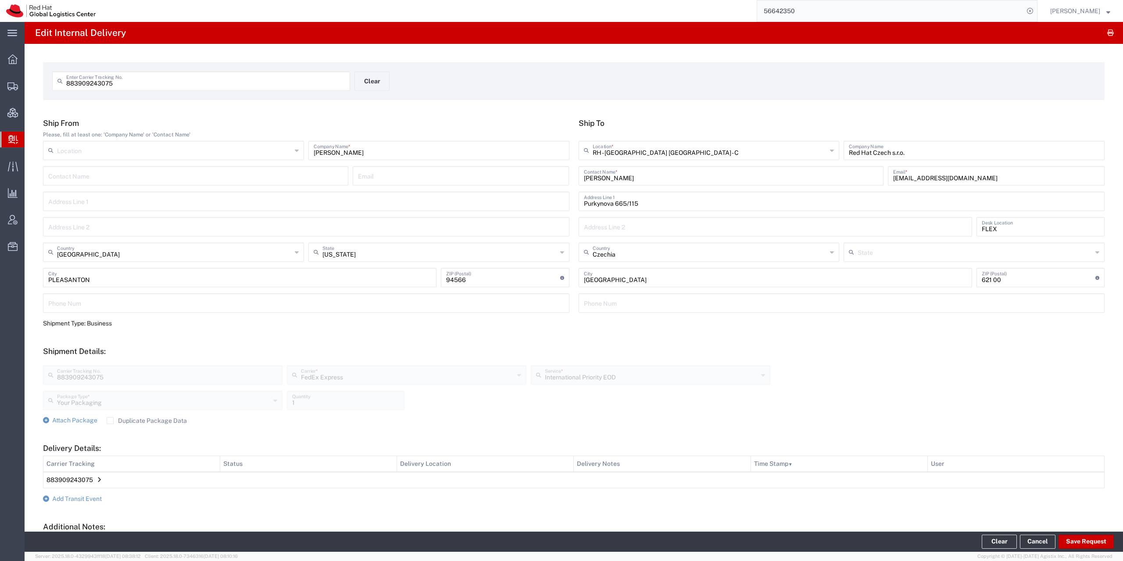
click at [59, 492] on form "Ship From Please, fill at least one: 'Company Name' or 'Contact Name' Location …" at bounding box center [573, 360] width 1061 height 485
click at [59, 498] on span "Add Transit Event" at bounding box center [77, 498] width 50 height 7
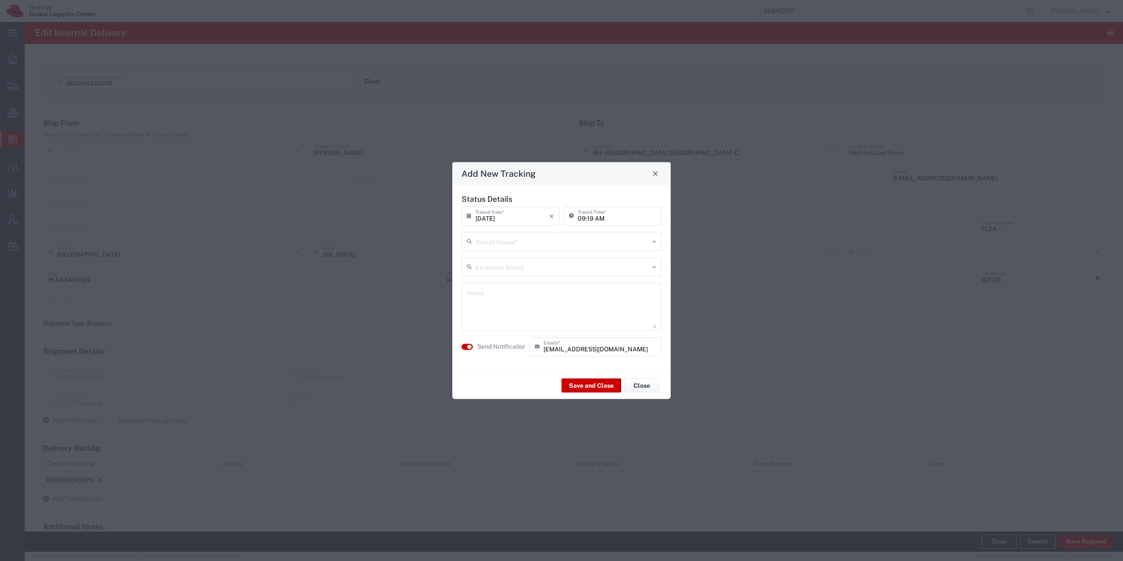
click at [504, 249] on div "Transit Status *" at bounding box center [561, 241] width 200 height 19
click at [498, 259] on span "Delivery Confirmation" at bounding box center [561, 260] width 198 height 14
type input "Delivery Confirmation"
click at [499, 303] on textarea at bounding box center [561, 306] width 189 height 43
type textarea "Valis"
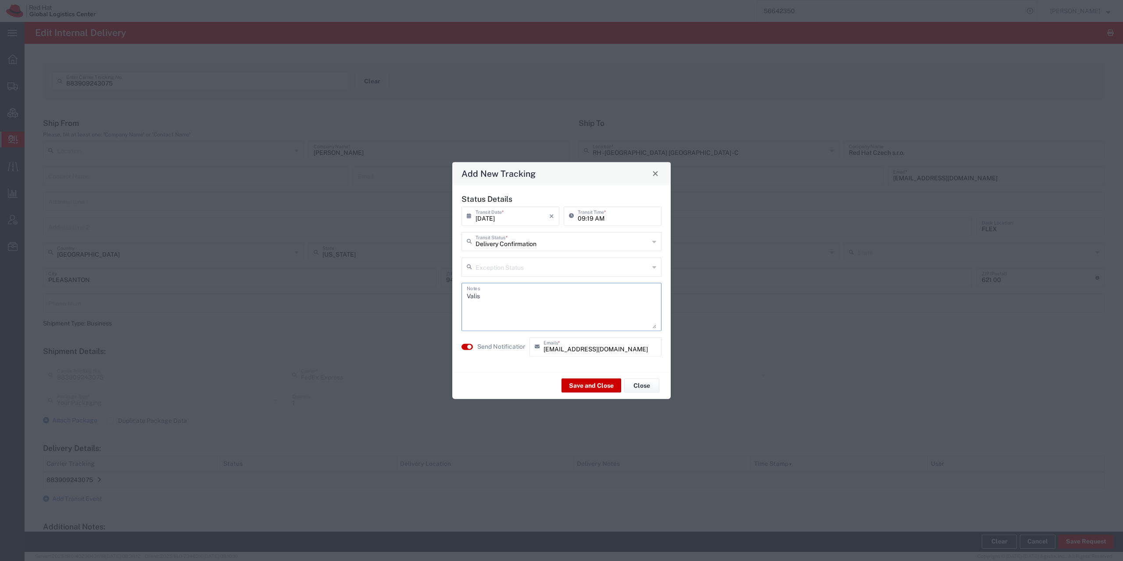
click at [501, 348] on label "Send Notification" at bounding box center [501, 346] width 49 height 9
click at [593, 385] on button "Save and Close" at bounding box center [591, 385] width 60 height 14
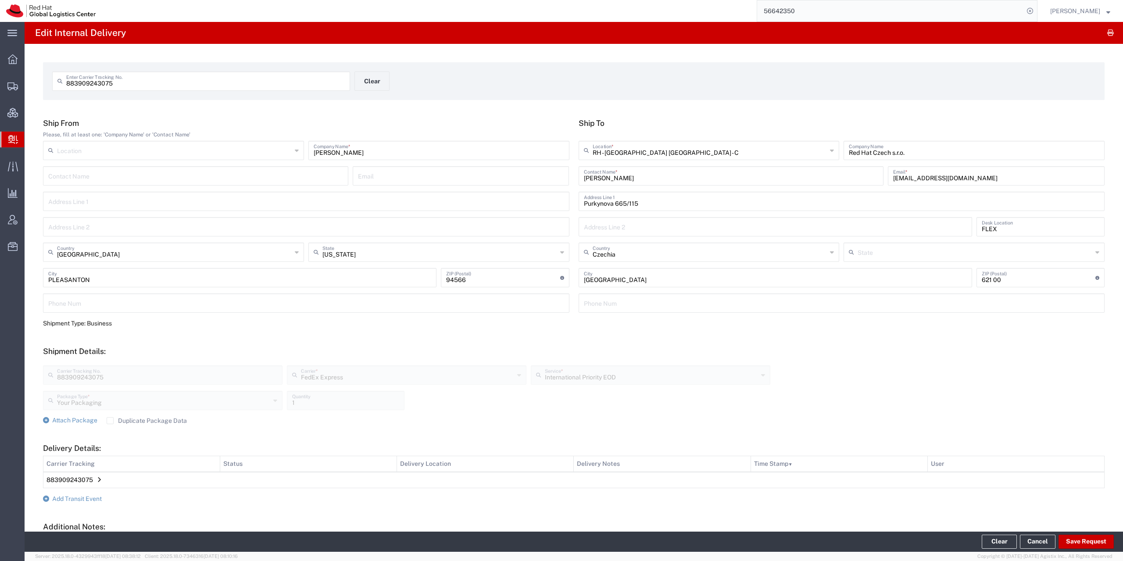
click at [7, 136] on div at bounding box center [12, 140] width 25 height 16
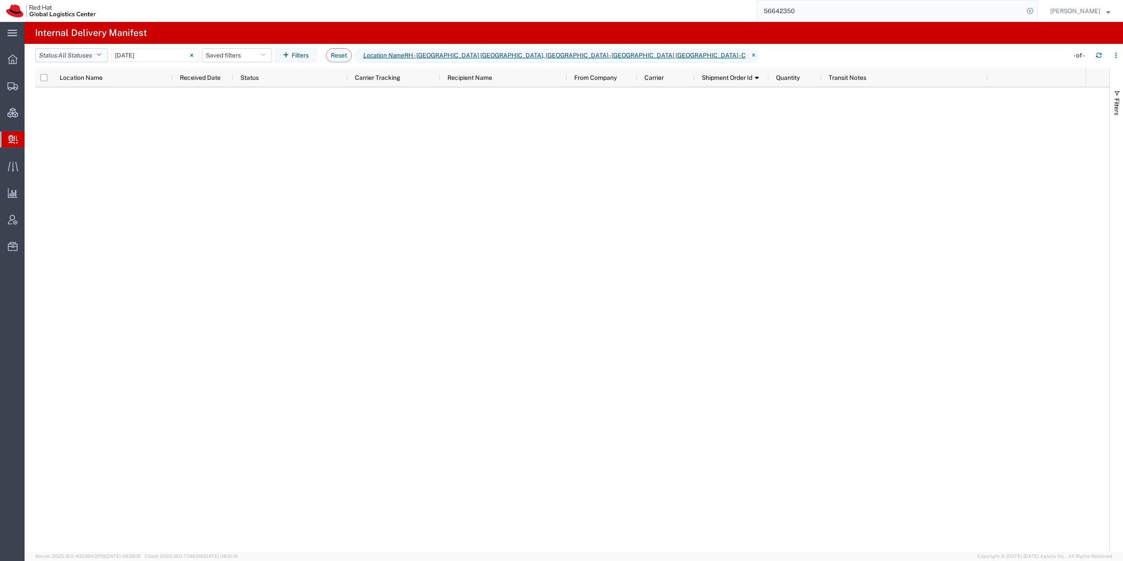
click at [89, 55] on span "All Statuses" at bounding box center [75, 55] width 34 height 7
click at [84, 160] on span "Shipment On-Hold" at bounding box center [87, 156] width 102 height 14
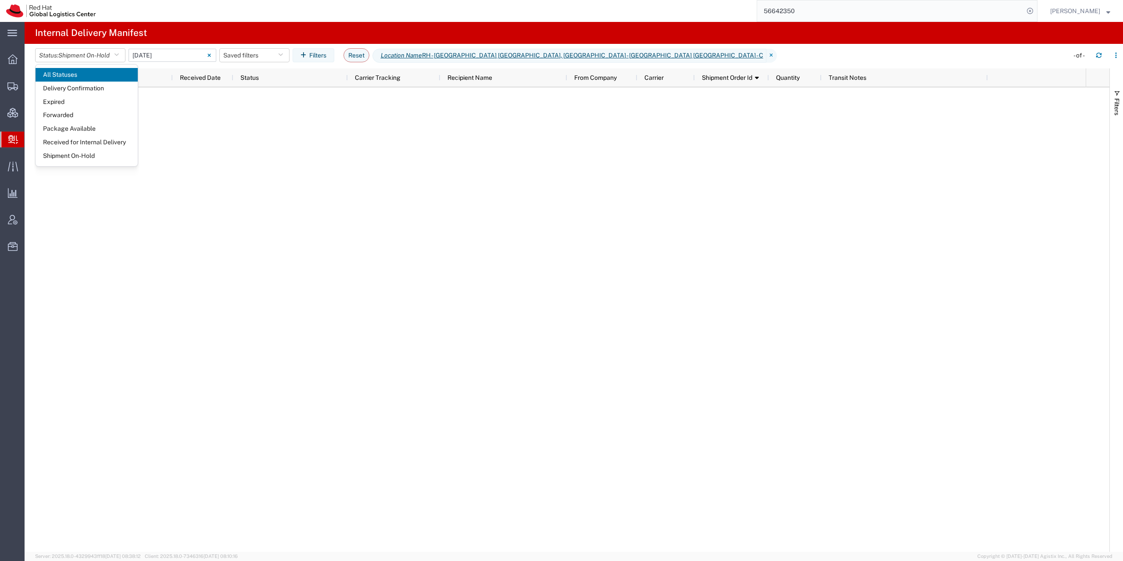
click at [185, 58] on input "09/01/2025 - 09/01/2025" at bounding box center [172, 55] width 88 height 13
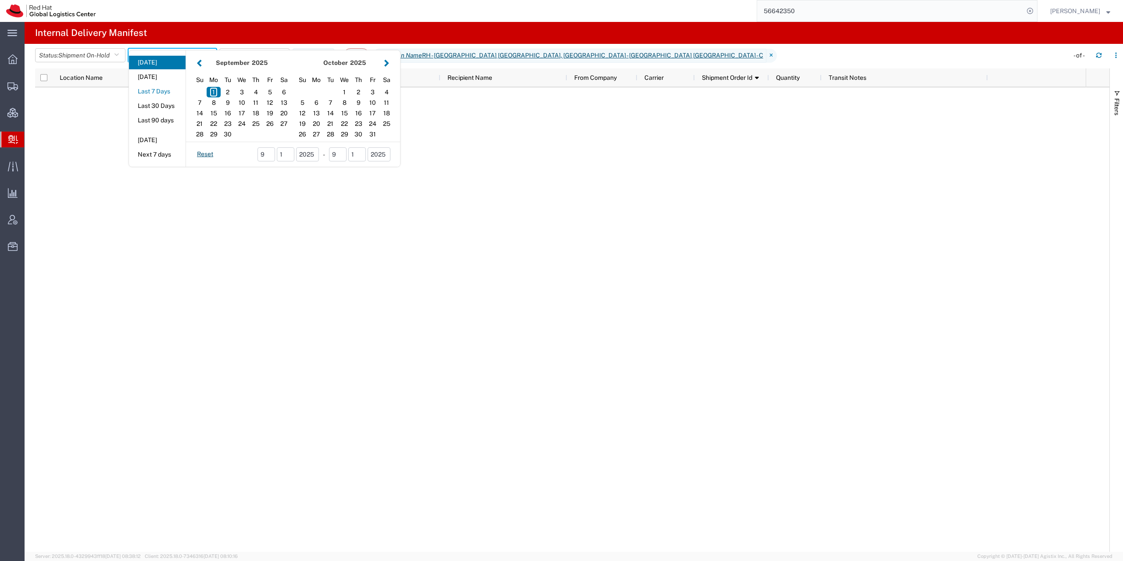
click at [165, 93] on button "Last 7 Days" at bounding box center [157, 92] width 57 height 14
type input "Last 7 Days"
type input "08/26/2025 - 09/01/2025"
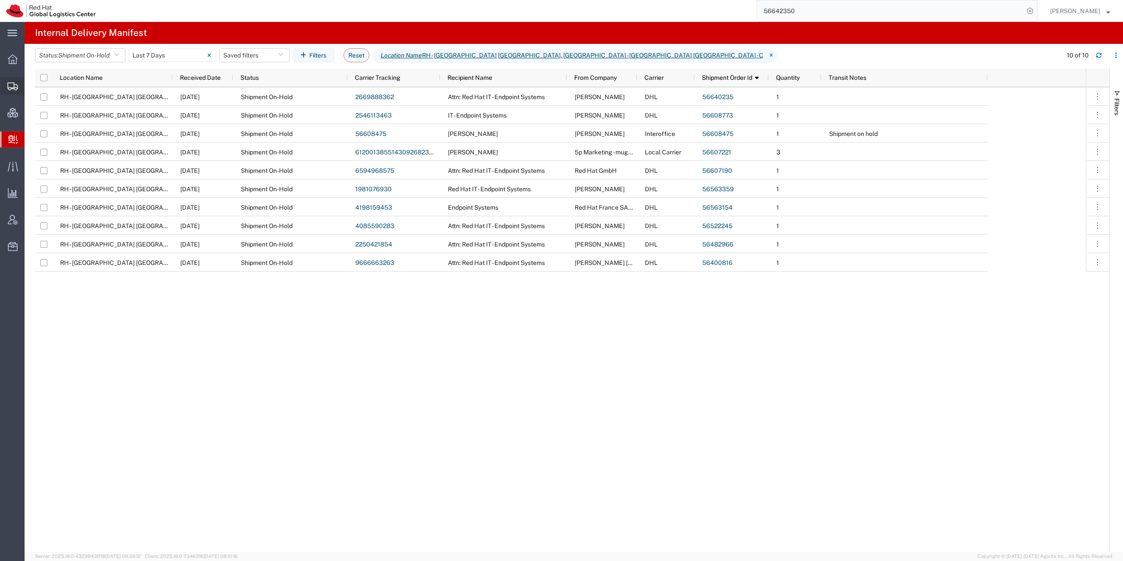
click at [14, 82] on svg-icon at bounding box center [12, 86] width 11 height 9
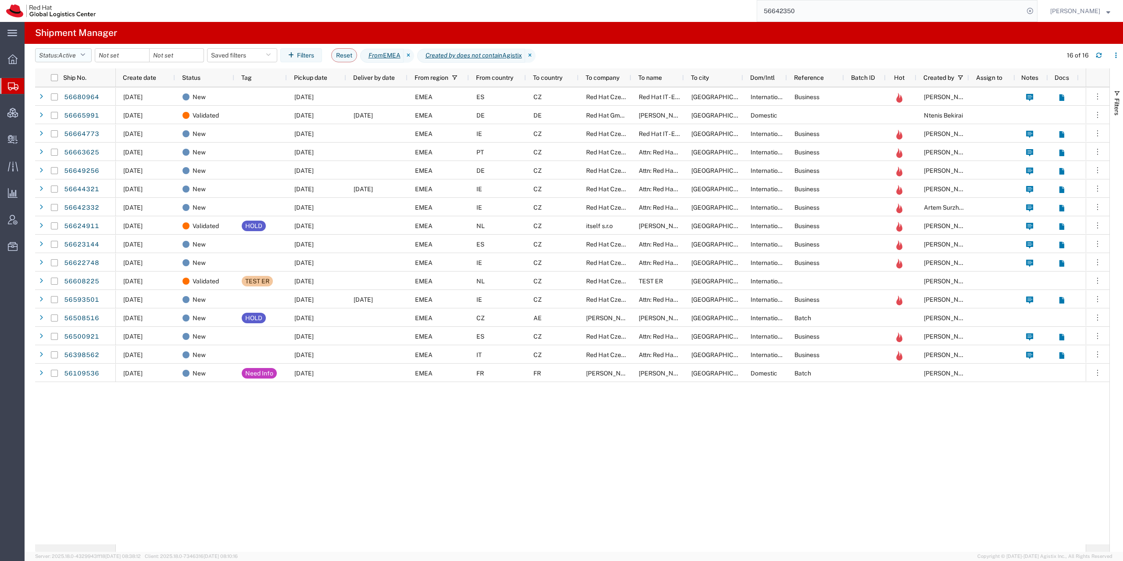
click at [65, 55] on span "Active" at bounding box center [67, 55] width 18 height 7
click at [74, 132] on span "Booked" at bounding box center [87, 128] width 102 height 14
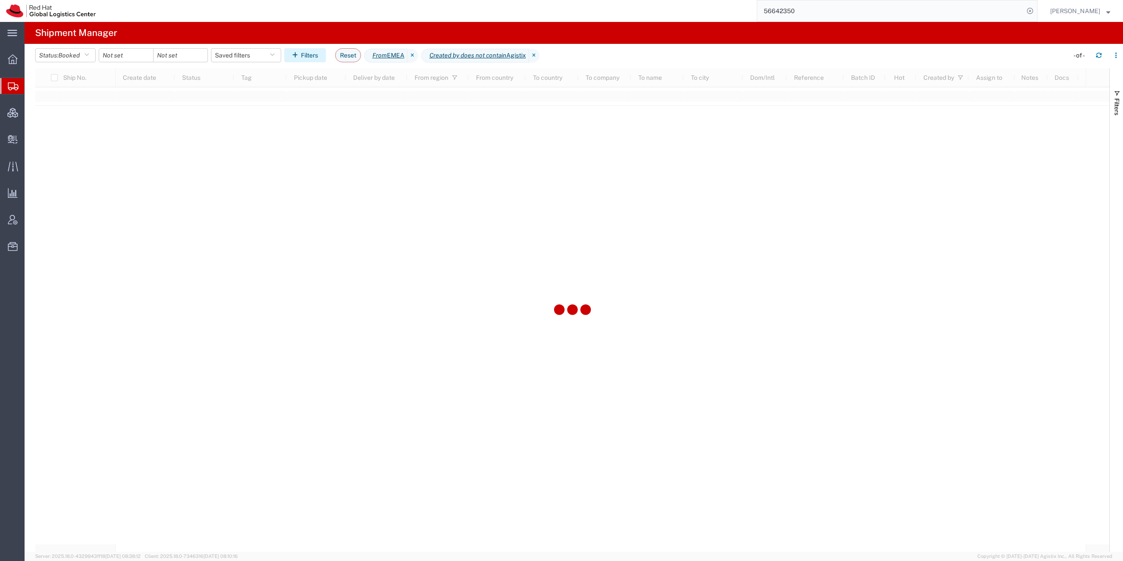
click at [319, 55] on button "Filters" at bounding box center [305, 55] width 42 height 14
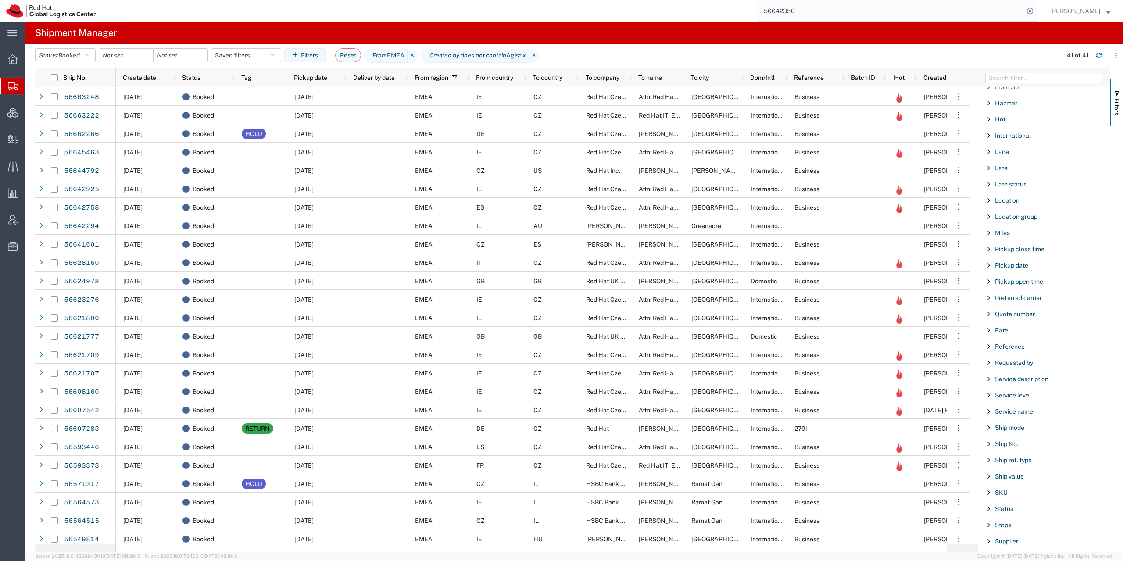
scroll to position [396, 0]
click at [1005, 267] on span "Pickup date" at bounding box center [1011, 267] width 33 height 7
click at [1026, 291] on div "equal" at bounding box center [1044, 289] width 100 height 7
click at [1015, 309] on input "Filter List 66 Filters" at bounding box center [1046, 305] width 115 height 12
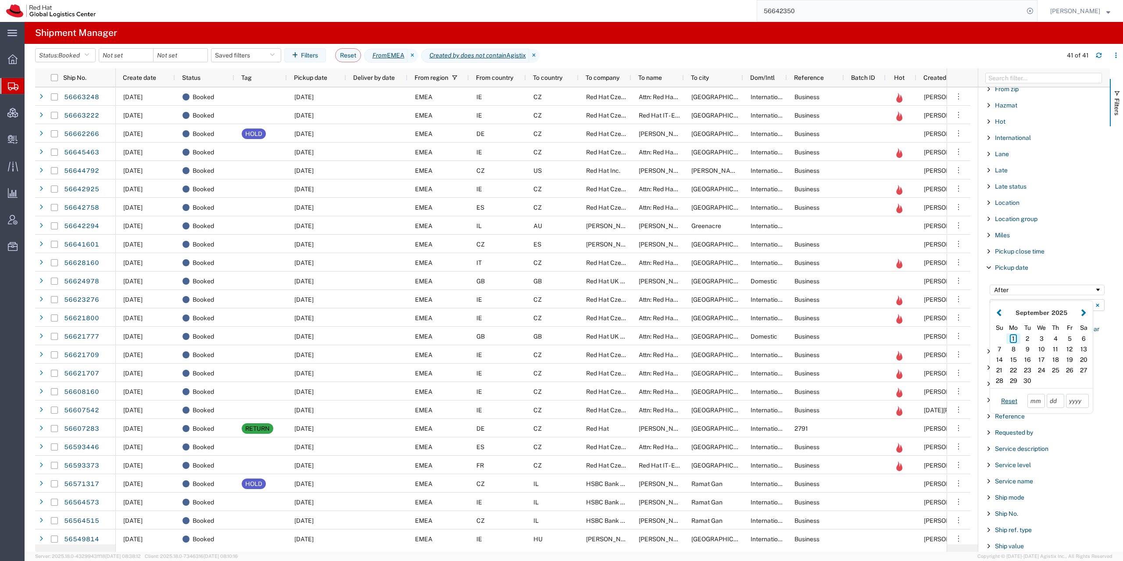
click at [1013, 339] on div "1" at bounding box center [1013, 338] width 14 height 11
type input "09/01/2025"
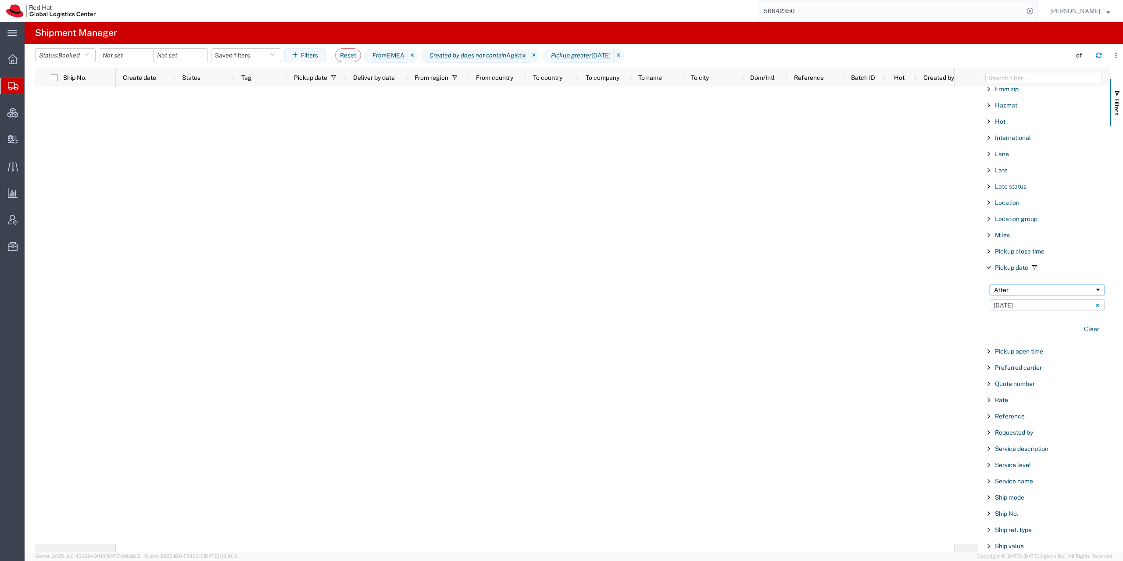
click at [1025, 291] on div "After" at bounding box center [1044, 289] width 100 height 7
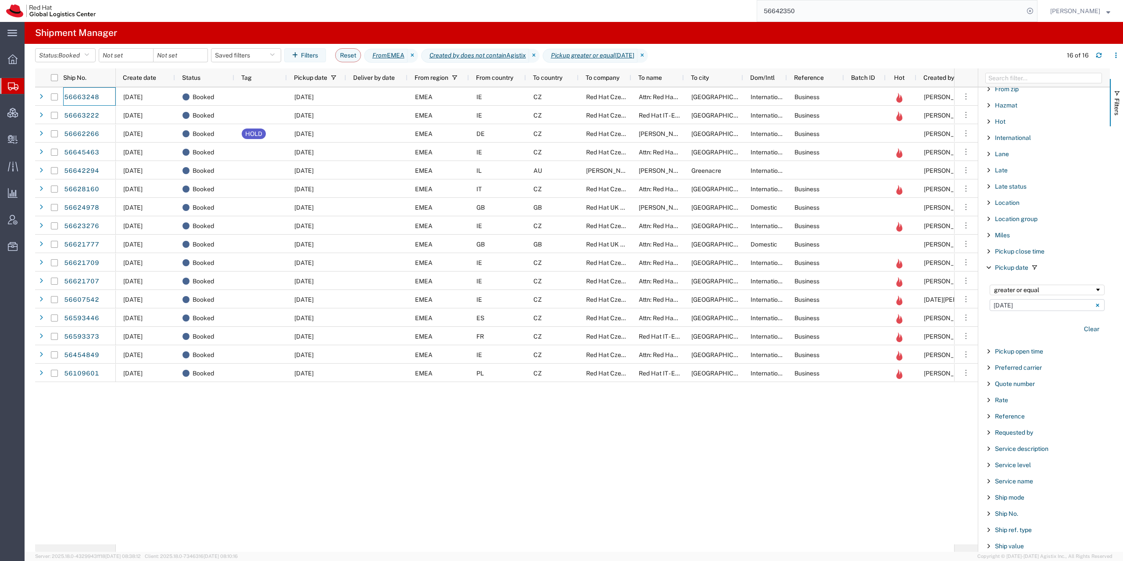
click at [13, 89] on icon at bounding box center [13, 86] width 11 height 8
click at [14, 202] on ul "Overview Shipments Shipment Manager Create Shipment Create from Template Estima…" at bounding box center [12, 157] width 25 height 214
click at [14, 196] on icon at bounding box center [13, 193] width 10 height 10
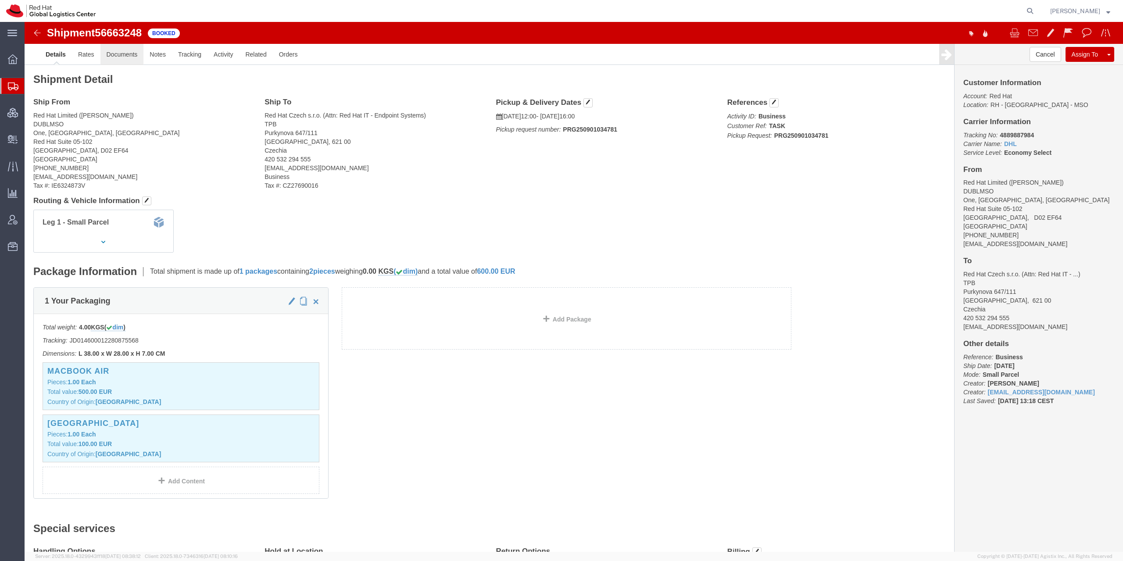
click link "Documents"
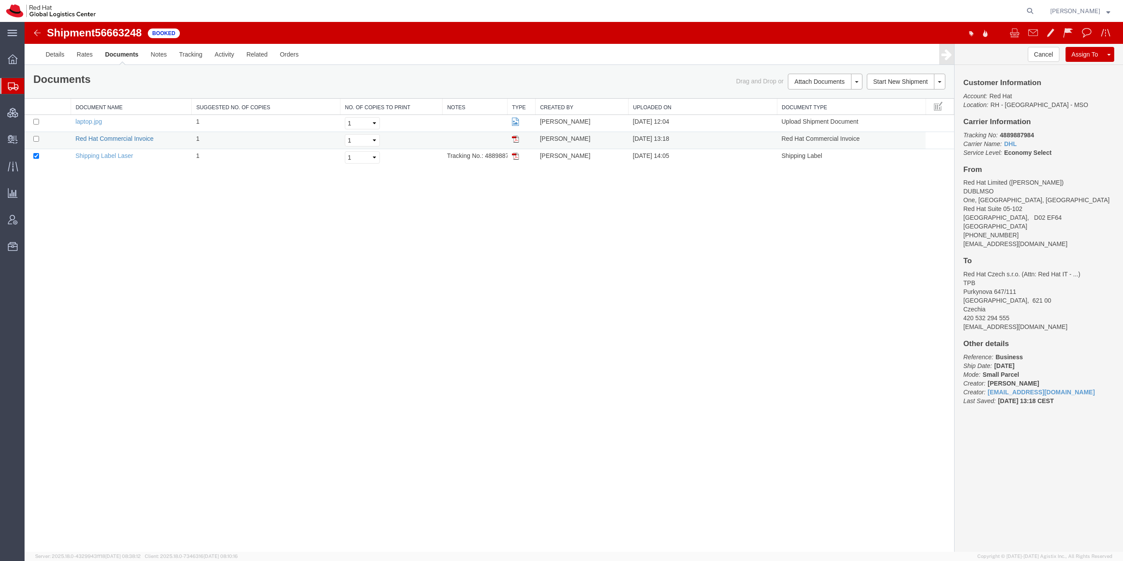
click at [92, 139] on link "Red Hat Commercial Invoice" at bounding box center [114, 138] width 78 height 7
click at [0, 0] on span "Create Delivery" at bounding box center [0, 0] width 0 height 0
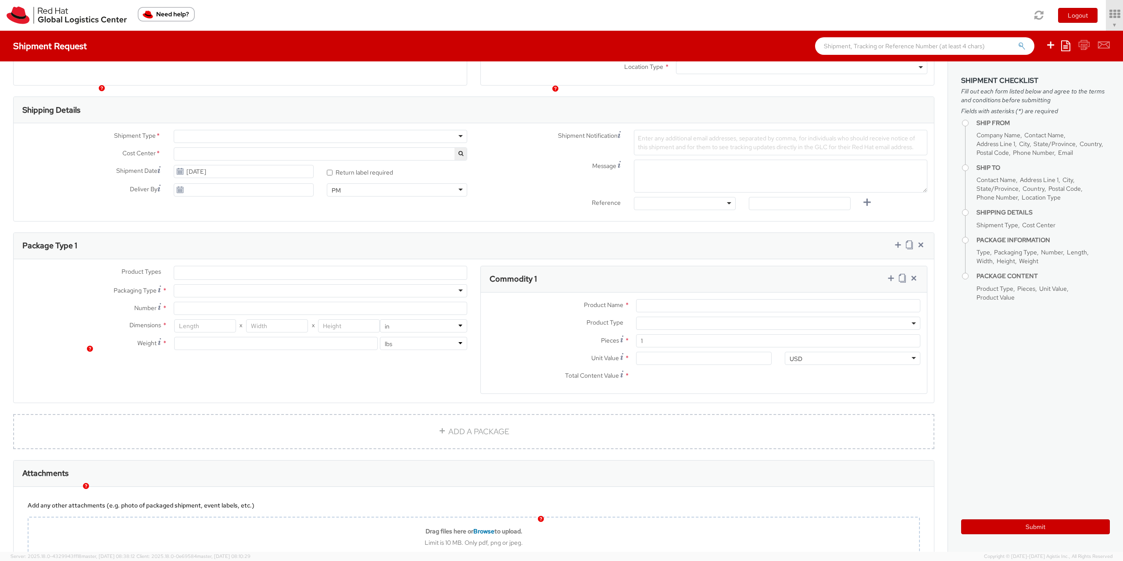
select select "901"
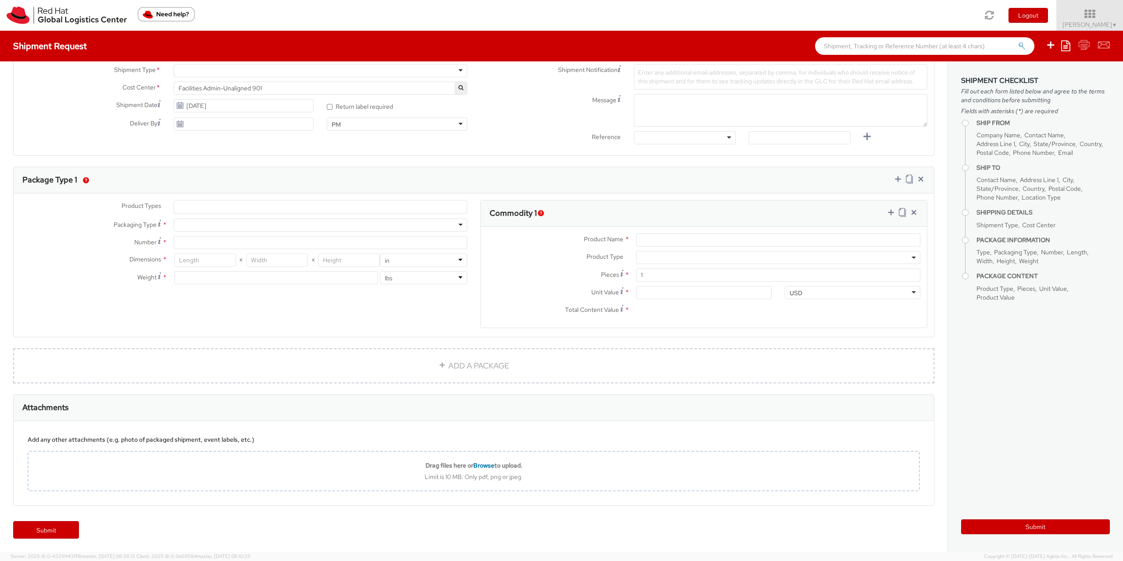
select select
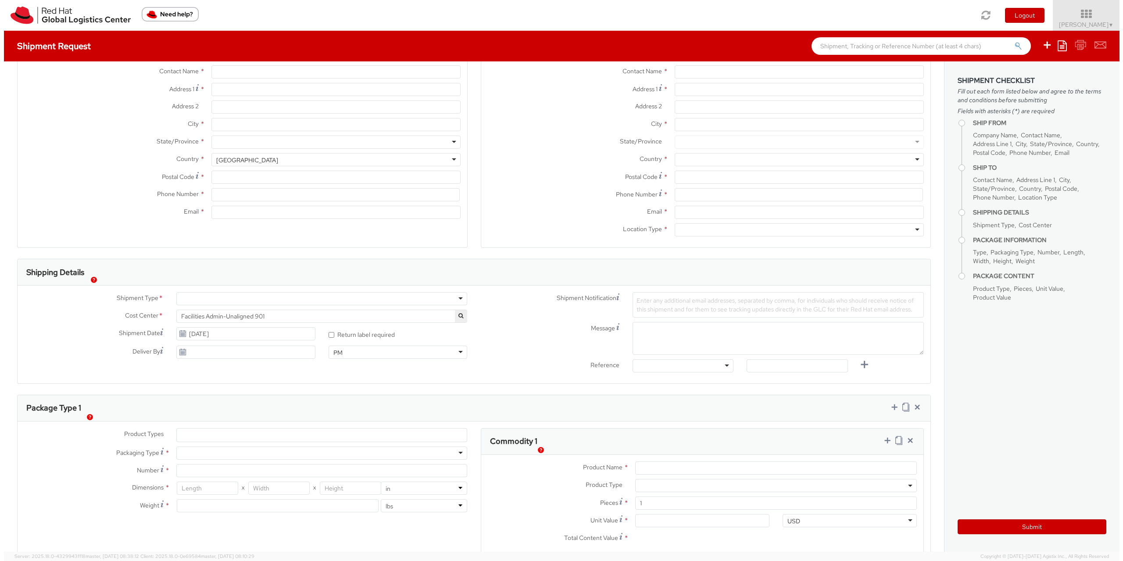
scroll to position [69, 0]
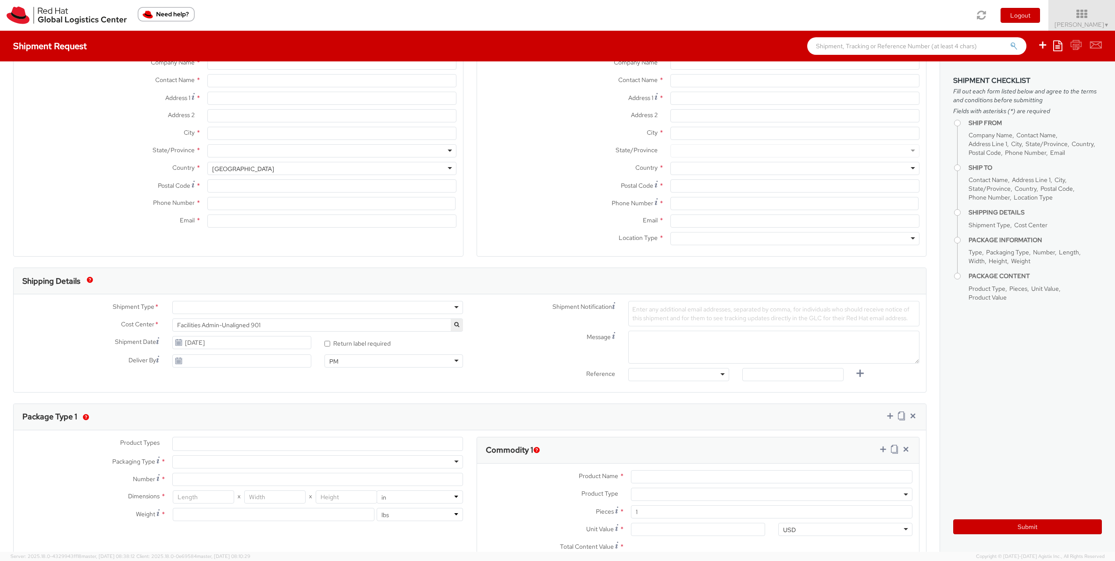
type input "Red Hat Czech s.r.o."
type input "[PERSON_NAME]"
type input "Purkynova 665/115"
type input "[GEOGRAPHIC_DATA]"
type input "621 00"
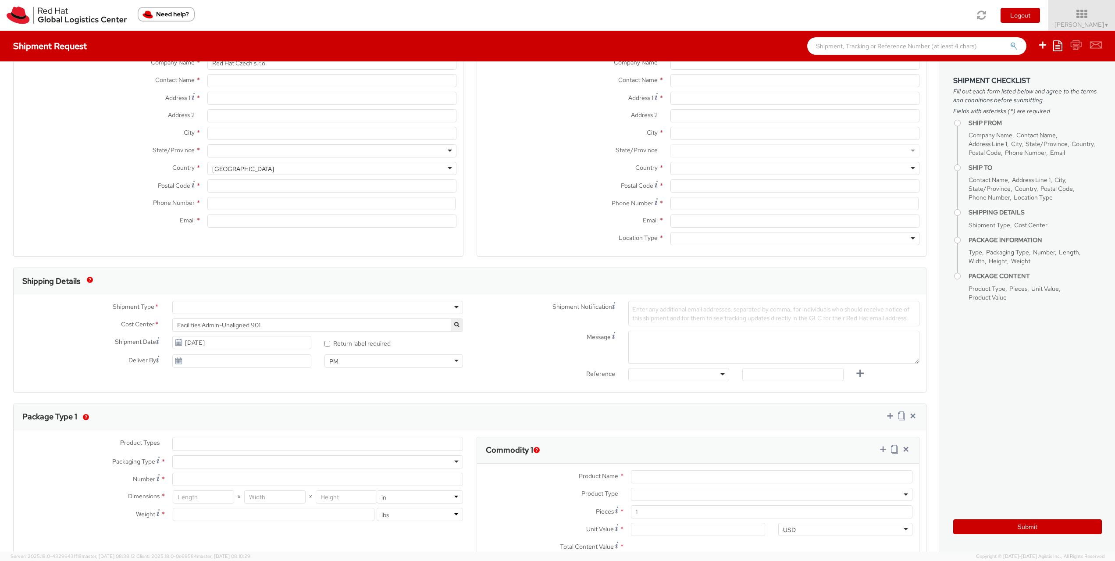
type input "420722077148"
type input "[EMAIL_ADDRESS][DOMAIN_NAME]"
select select "CM"
select select "KGS"
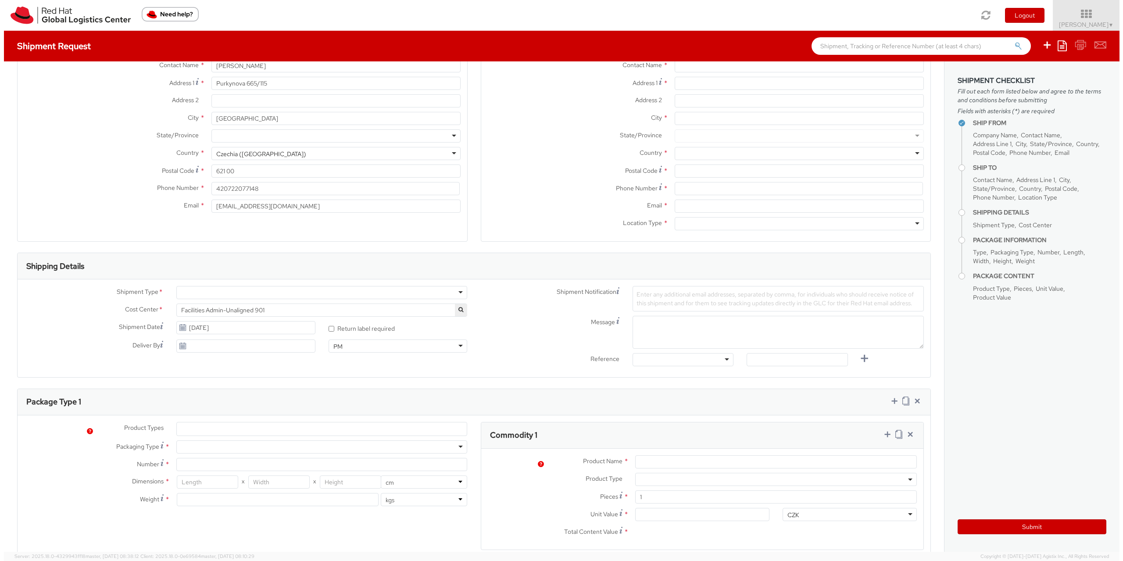
scroll to position [0, 0]
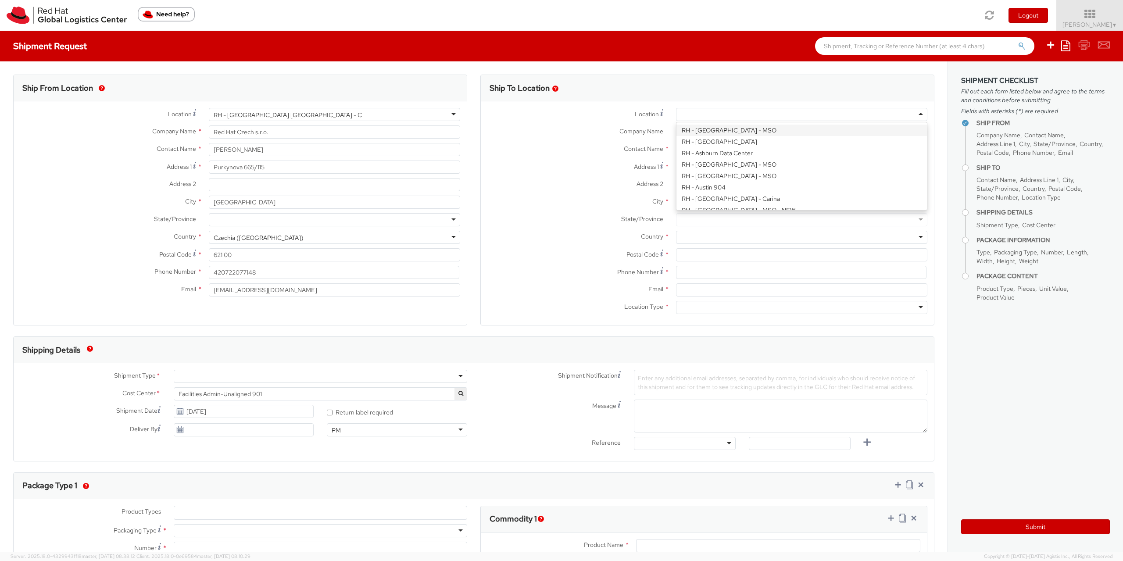
click at [678, 114] on div at bounding box center [801, 114] width 251 height 13
click at [685, 132] on div "Location * RH - Amsterdam - MSO RH - Amsterdam Data Center RH - Ashburn Data Ce…" at bounding box center [707, 213] width 453 height 210
type input "Red Hat B.V."
type input "Fred Roeskestraat 100"
type input "AMSTERDAM"
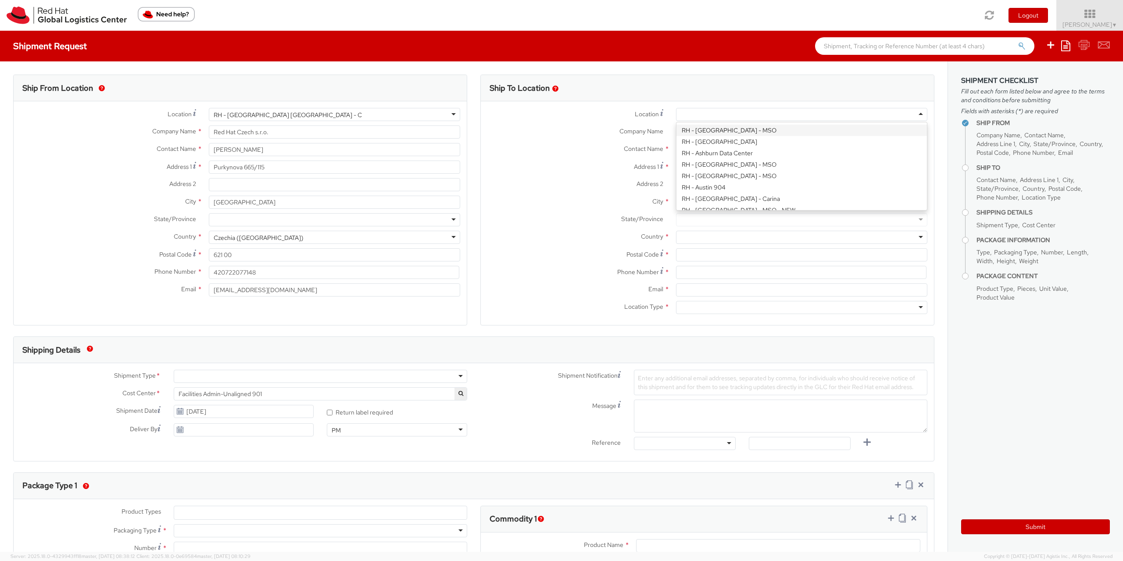
type input "1076 ED"
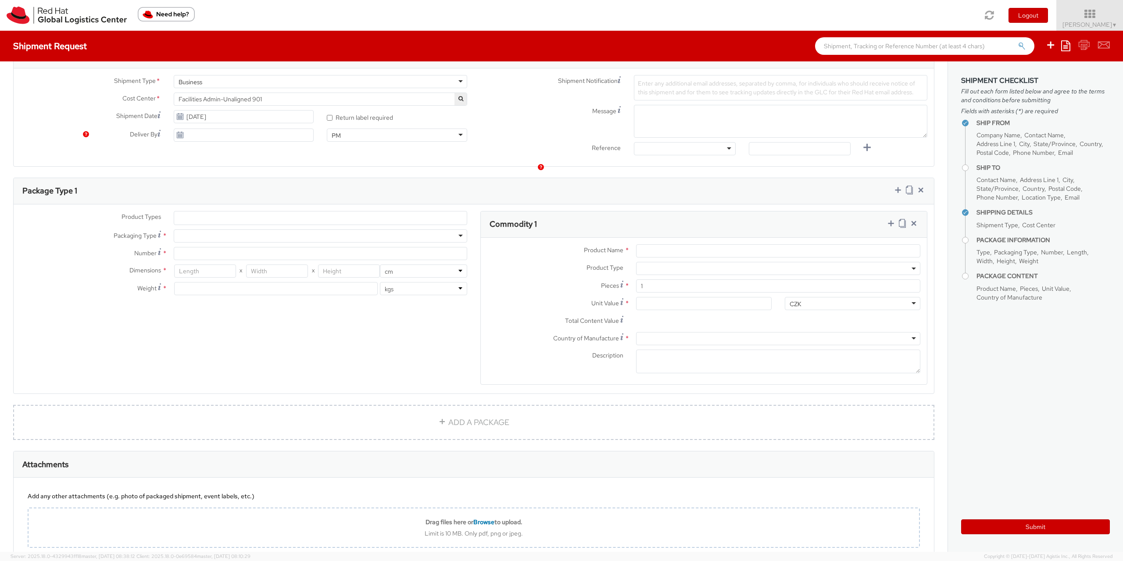
scroll to position [352, 0]
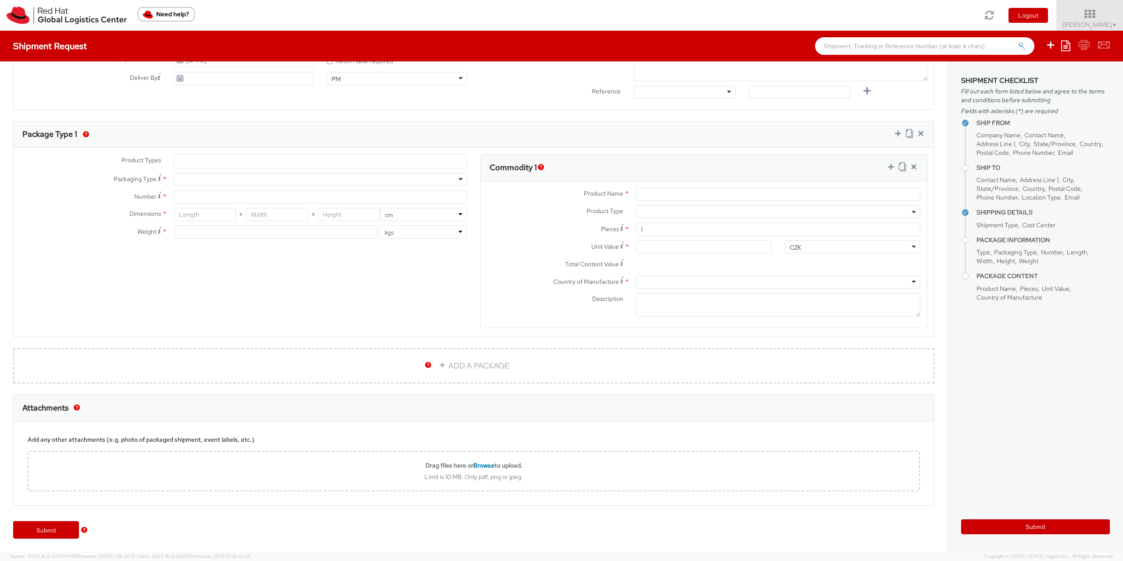
click at [209, 159] on ul at bounding box center [320, 161] width 292 height 13
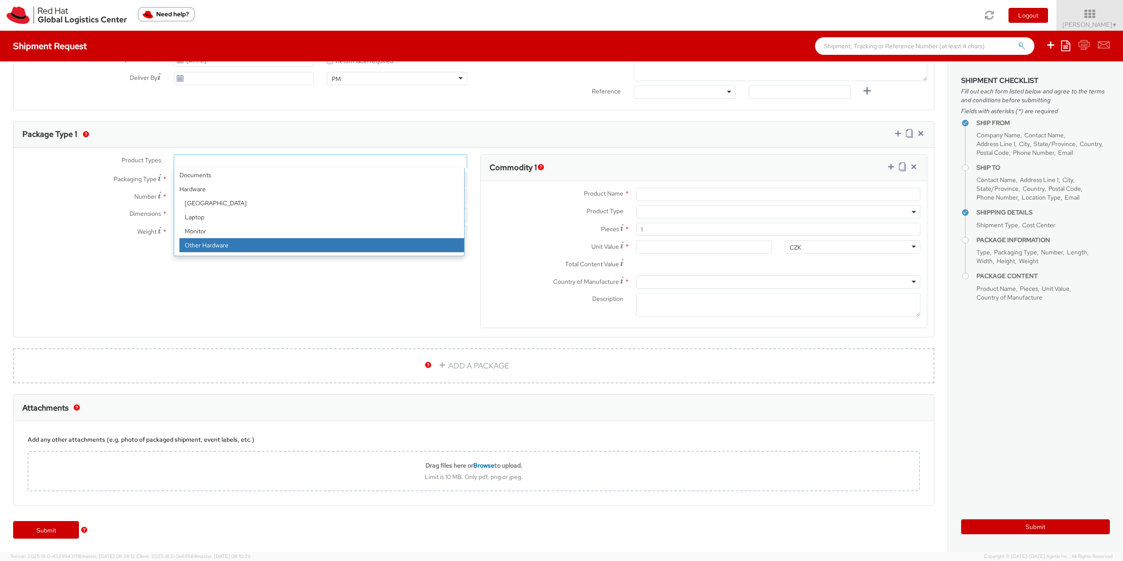
scroll to position [39, 0]
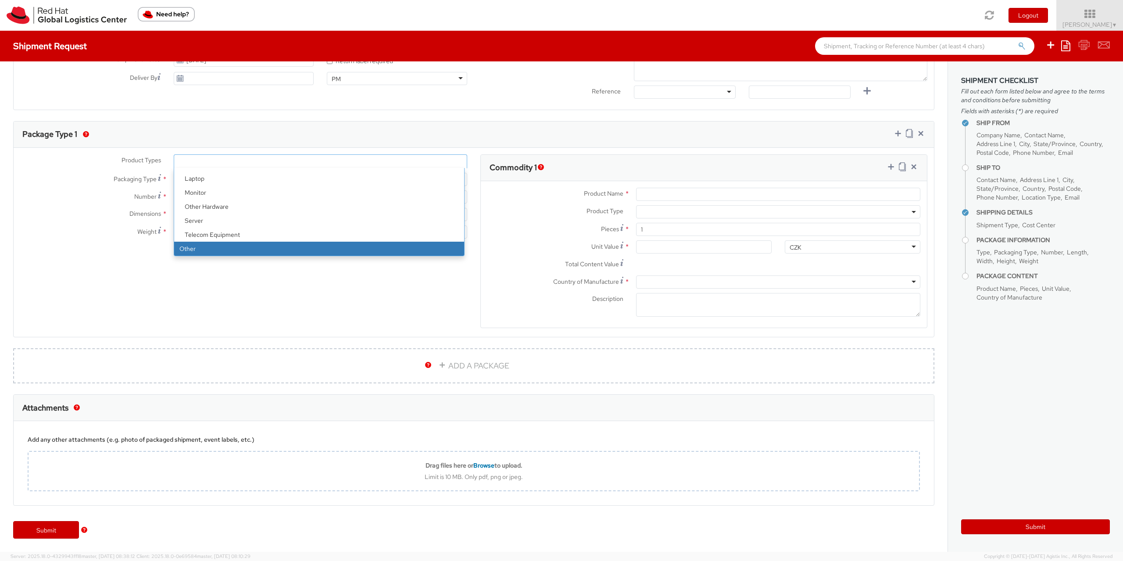
select select "OTHER"
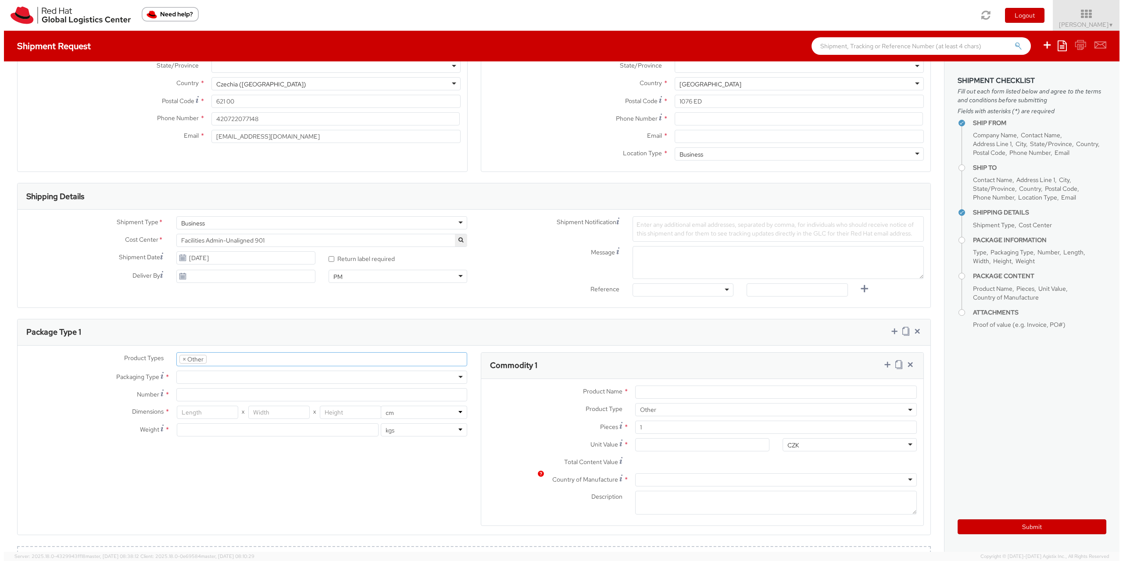
scroll to position [0, 0]
